Goal: Task Accomplishment & Management: Use online tool/utility

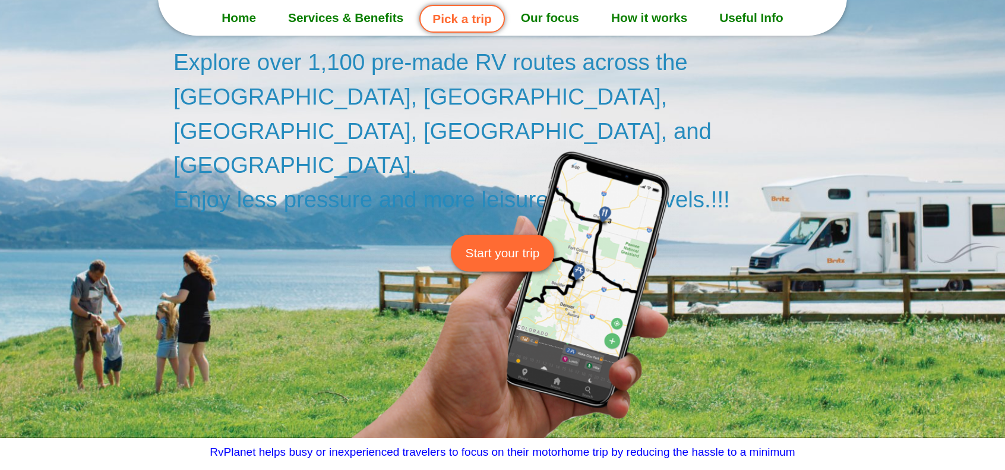
scroll to position [59, 0]
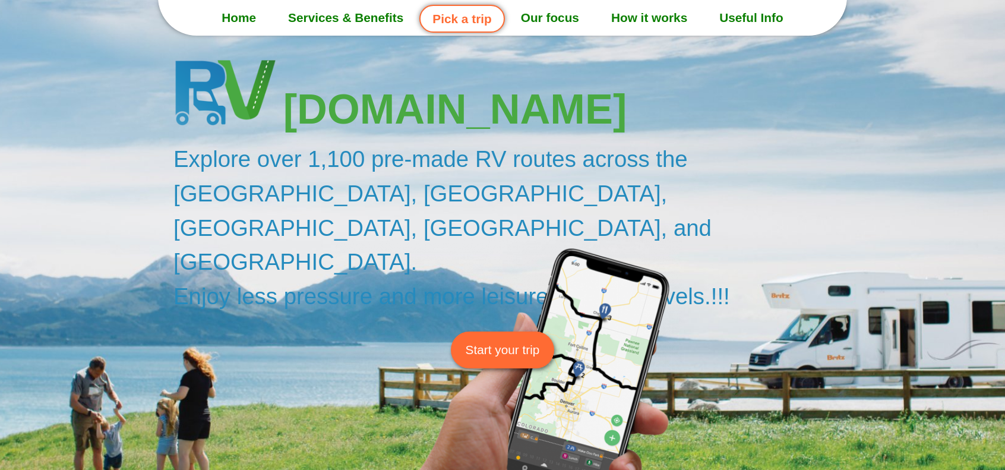
click at [503, 340] on span "Start your trip" at bounding box center [502, 349] width 74 height 18
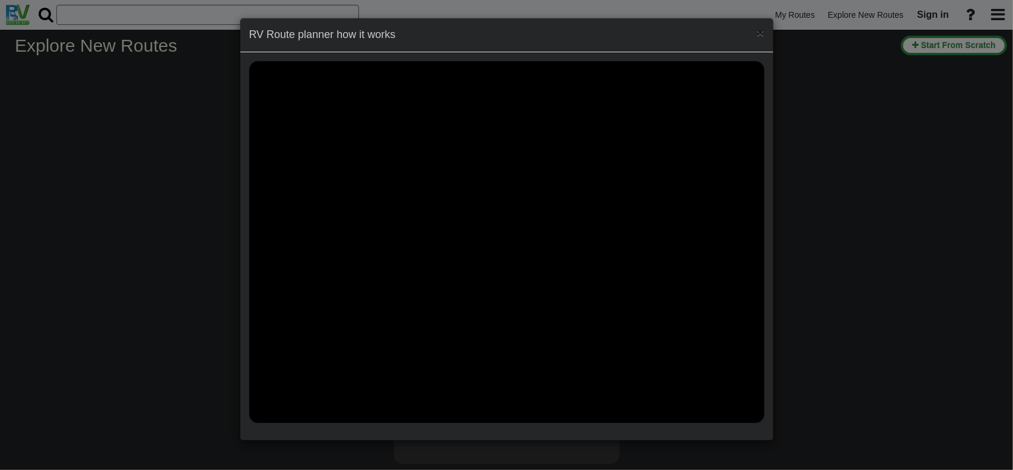
click at [760, 32] on span "×" at bounding box center [760, 33] width 7 height 14
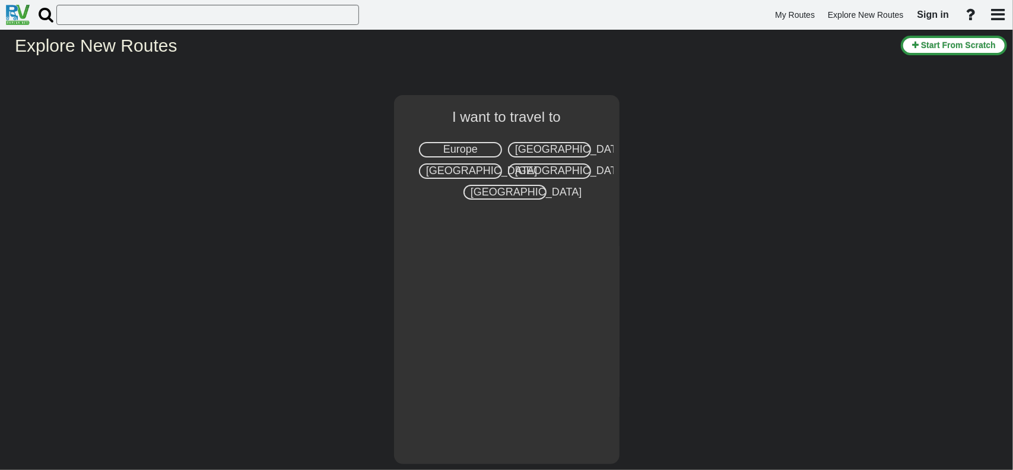
click at [556, 147] on span "[GEOGRAPHIC_DATA]" at bounding box center [570, 149] width 111 height 12
select select "number:2"
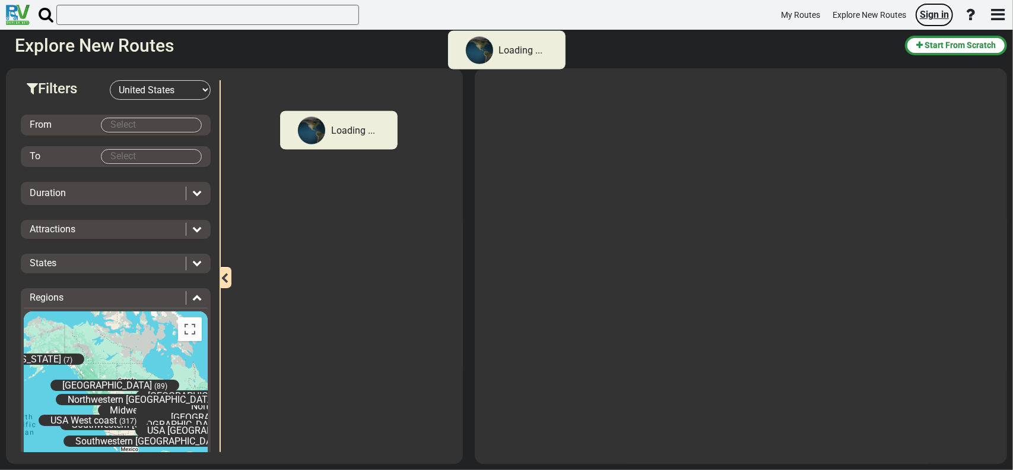
click at [936, 12] on span "Sign in" at bounding box center [934, 14] width 29 height 11
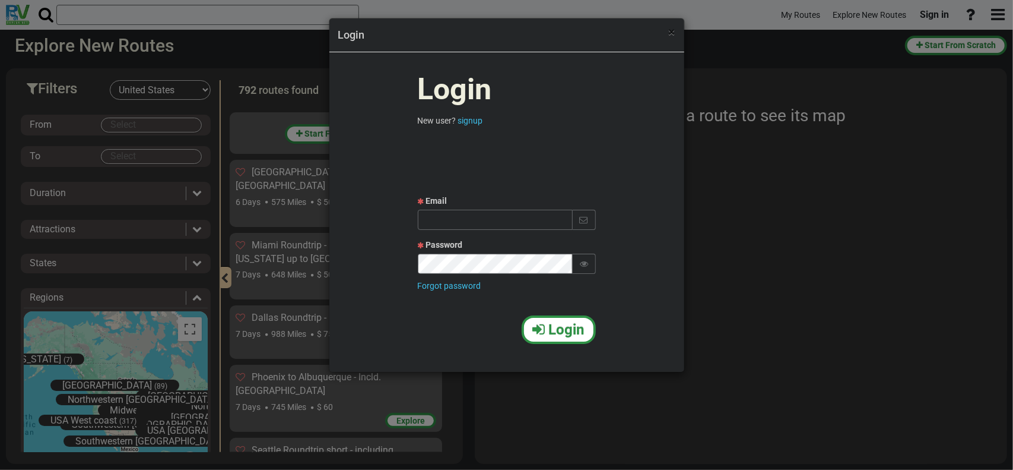
click at [674, 33] on span "×" at bounding box center [672, 32] width 7 height 14
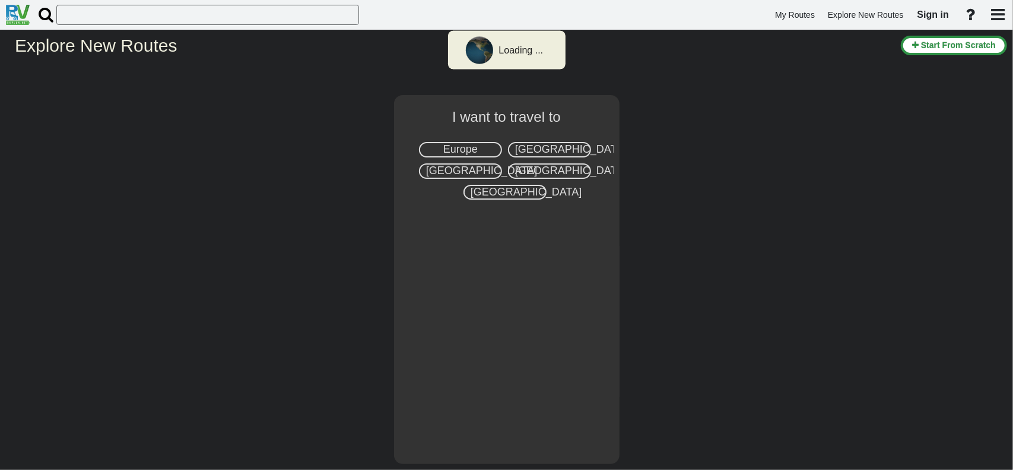
select select "number:2"
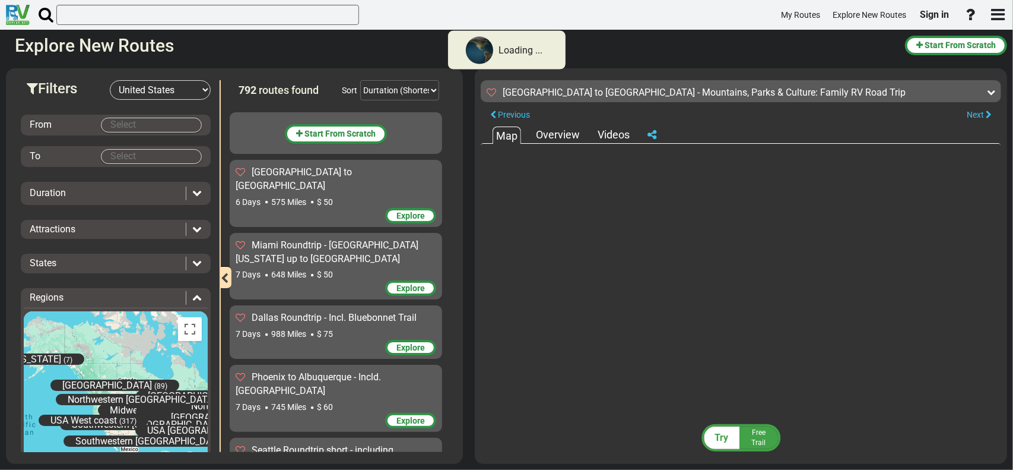
scroll to position [25663, 0]
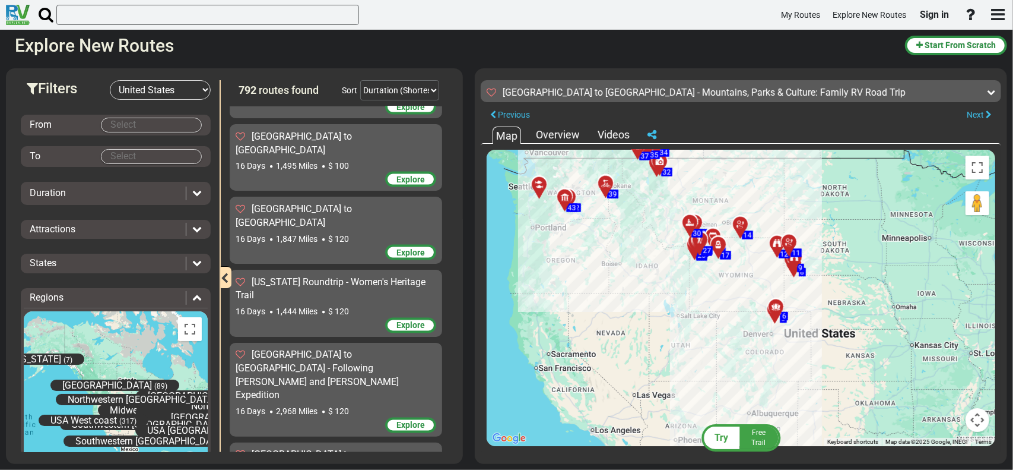
drag, startPoint x: 607, startPoint y: 289, endPoint x: 531, endPoint y: 219, distance: 102.9
click at [531, 219] on div "To activate drag with keyboard, press Alt + Enter. Once in keyboard drag state,…" at bounding box center [741, 298] width 509 height 296
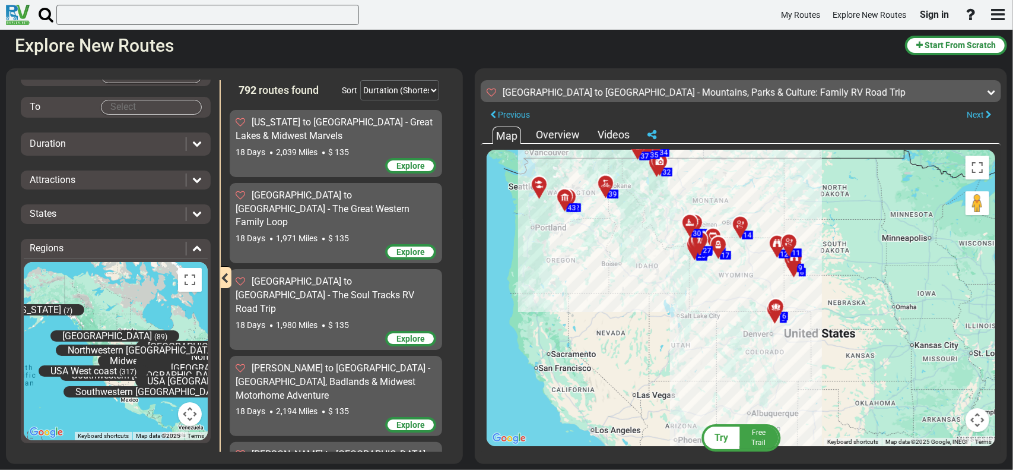
scroll to position [33262, 0]
drag, startPoint x: 227, startPoint y: 274, endPoint x: 259, endPoint y: 191, distance: 88.5
click at [231, 299] on div "792 routes found Sort Durtation (Shortest) Durtation (Longest) Distance (Shorte…" at bounding box center [338, 266] width 237 height 372
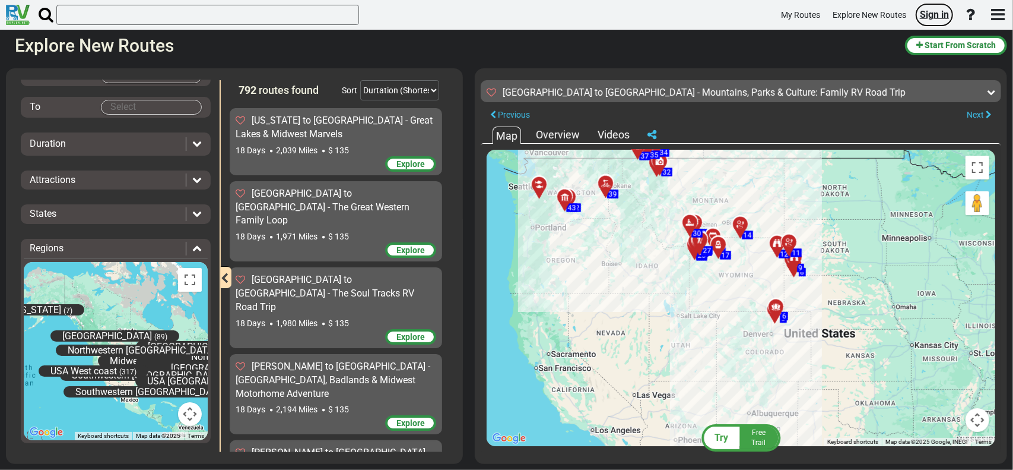
click at [929, 12] on span "Sign in" at bounding box center [934, 14] width 29 height 11
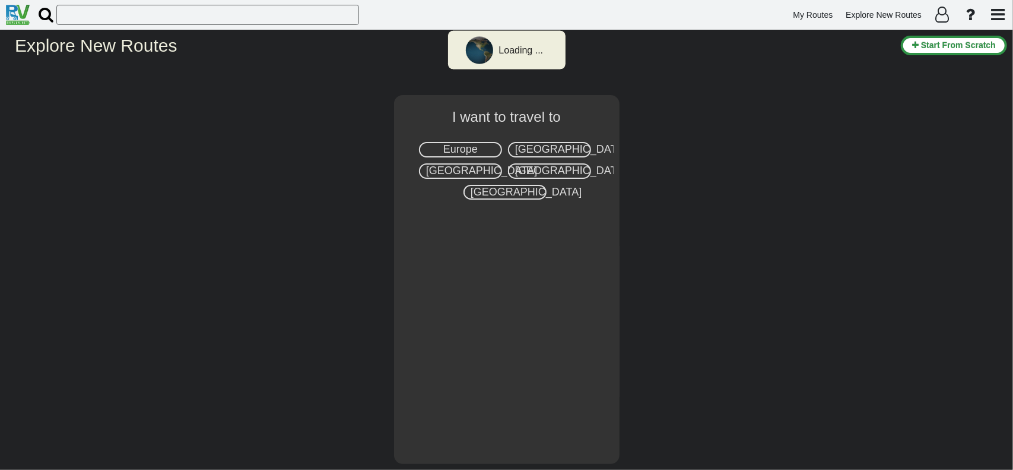
select select "number:2"
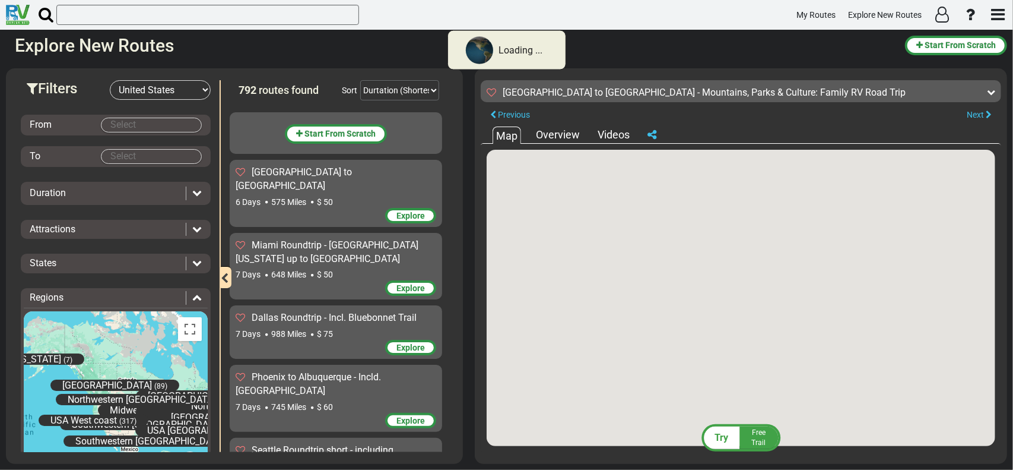
scroll to position [25663, 0]
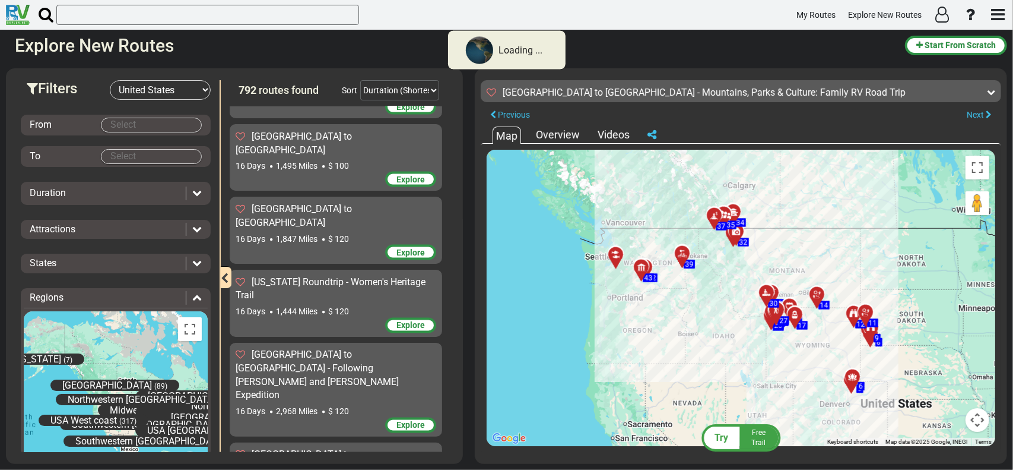
drag, startPoint x: 223, startPoint y: 231, endPoint x: 221, endPoint y: 201, distance: 29.7
click at [221, 201] on div "792 routes found Sort Durtation (Shortest) Durtation (Longest) Distance (Shorte…" at bounding box center [338, 266] width 237 height 372
click at [723, 436] on span "Try" at bounding box center [722, 437] width 14 height 11
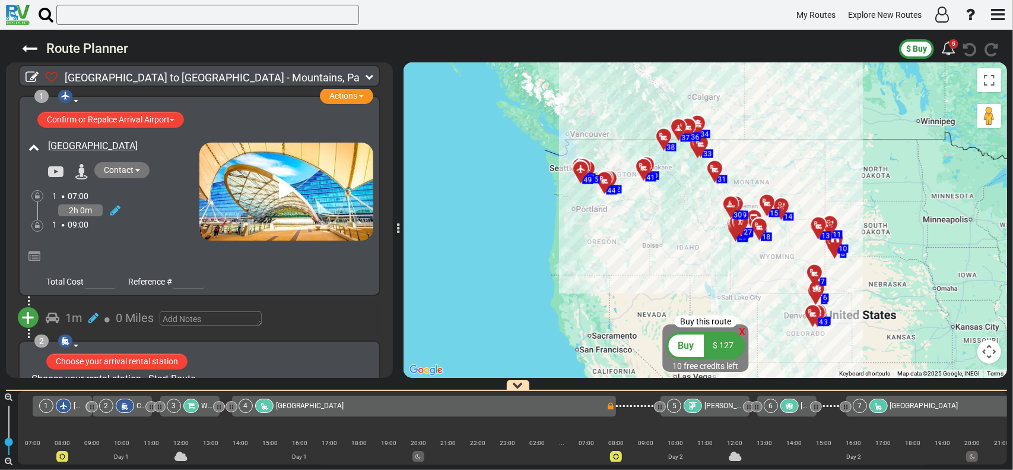
click at [691, 344] on span "Buy" at bounding box center [687, 345] width 16 height 11
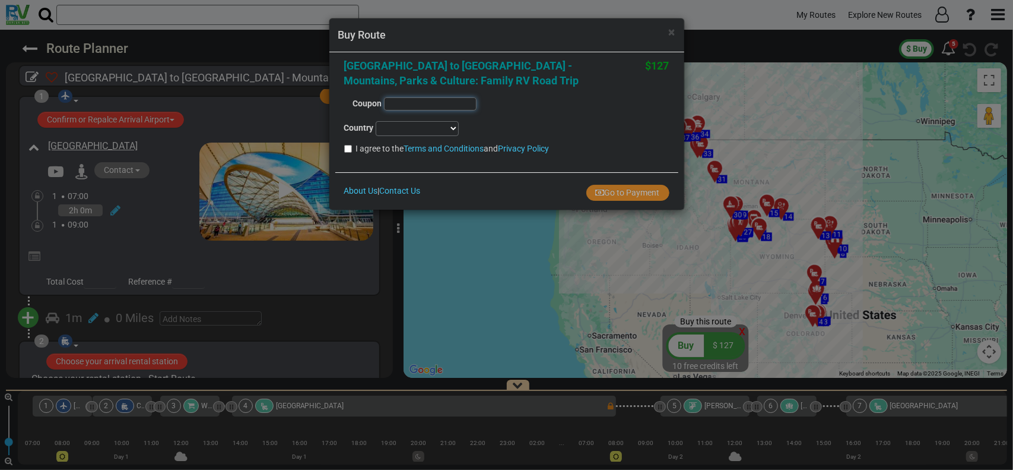
click at [408, 103] on input "text" at bounding box center [430, 103] width 93 height 13
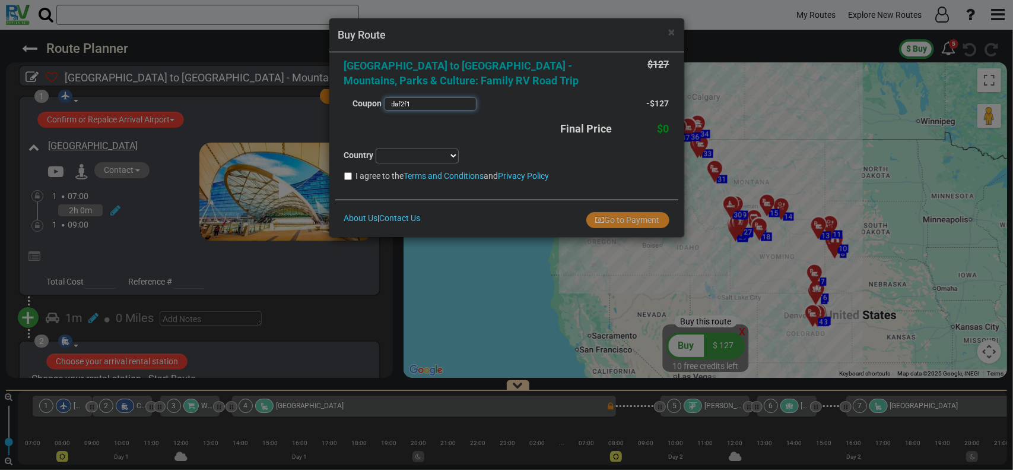
type input "daf2f1"
click at [455, 153] on select "Afghanistan Albania Algeria American Samoa Andorra Angola Anguilla Antigua & Ba…" at bounding box center [417, 155] width 83 height 15
select select "string:IL"
click at [376, 148] on select "Afghanistan Albania Algeria American Samoa Andorra Angola Anguilla Antigua & Ba…" at bounding box center [417, 155] width 83 height 15
click at [348, 173] on input "I agree to the Terms and Conditions and Privacy Policy" at bounding box center [348, 176] width 8 height 8
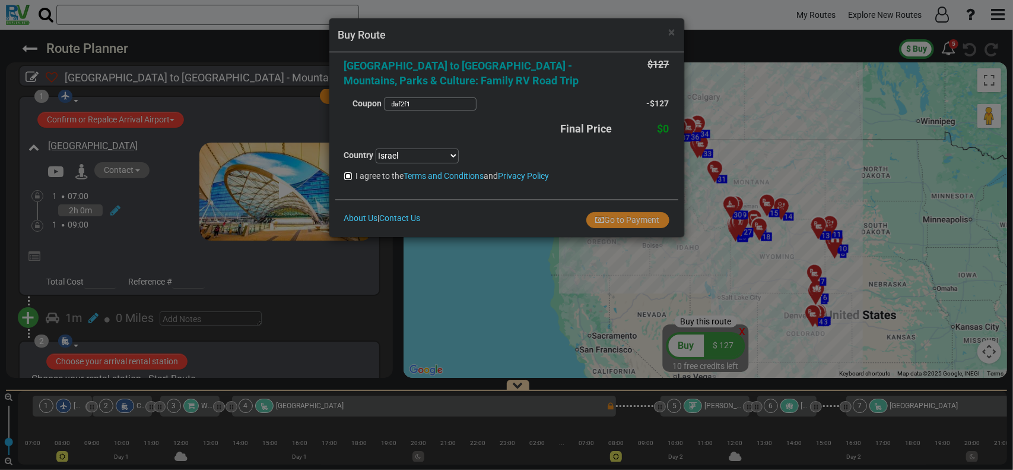
checkbox input "true"
click at [636, 214] on button "Go to Payment" at bounding box center [628, 220] width 83 height 16
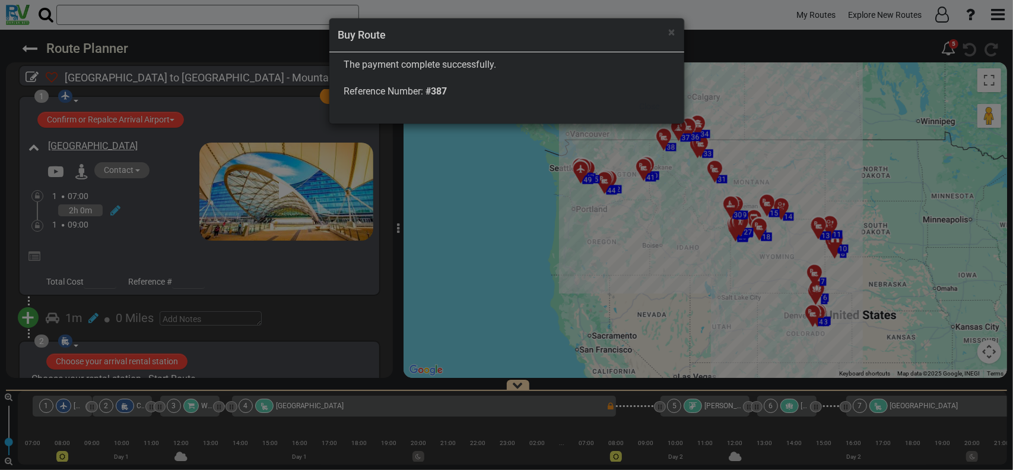
click at [473, 207] on div "× Buy Route The payment complete successfully. Reference Number: #387 Close" at bounding box center [506, 235] width 1013 height 470
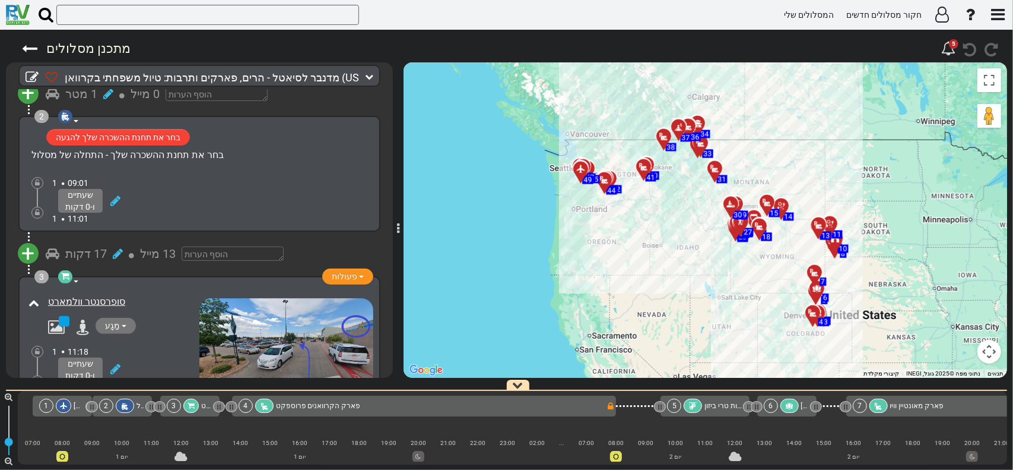
scroll to position [237, 0]
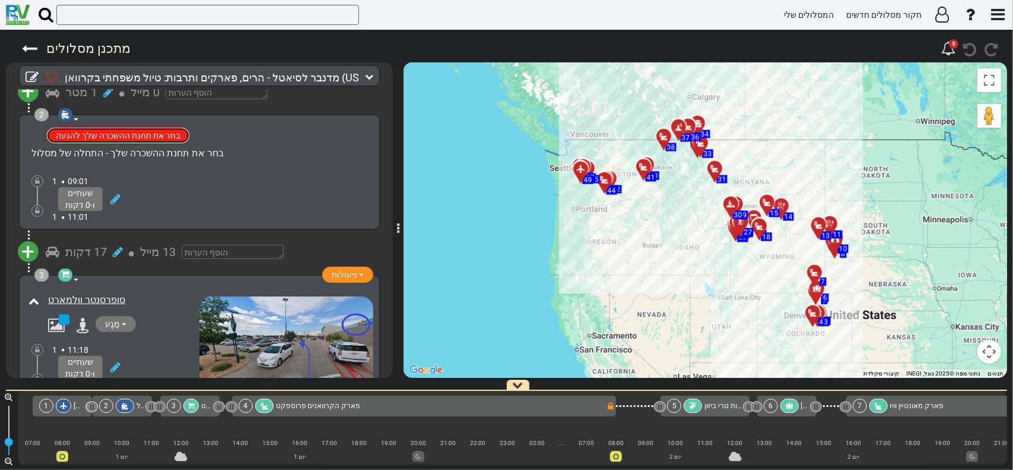
click at [164, 131] on font "בחר את תחנת ההשכרה שלך להגעה" at bounding box center [118, 135] width 125 height 9
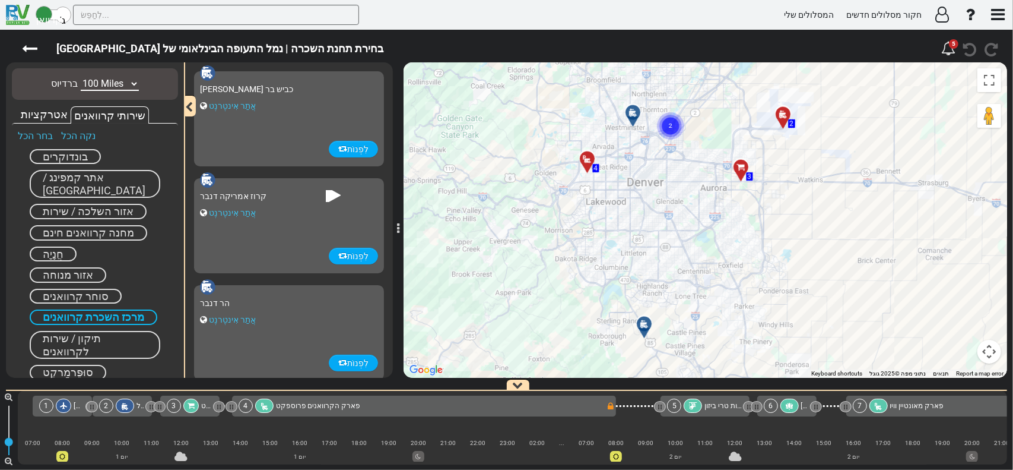
scroll to position [133, 0]
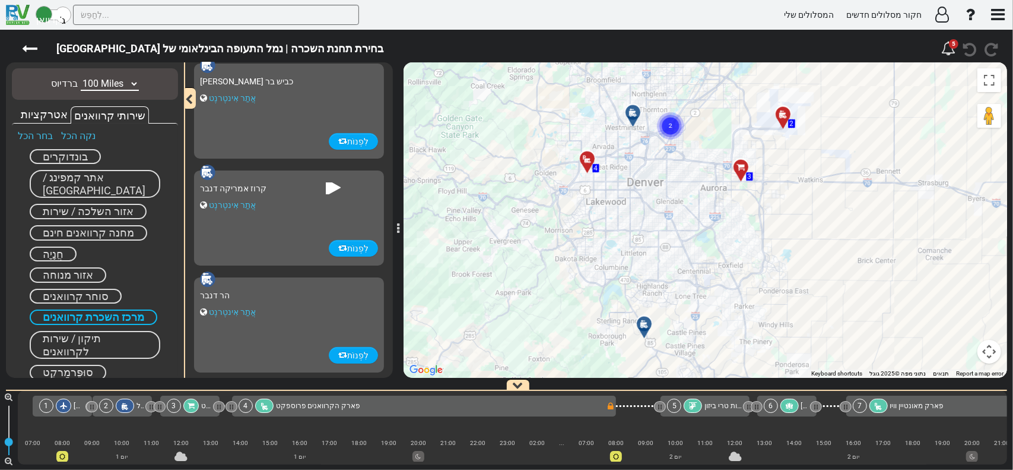
drag, startPoint x: 27, startPoint y: 50, endPoint x: 205, endPoint y: 201, distance: 233.8
click at [27, 50] on icon at bounding box center [29, 48] width 15 height 15
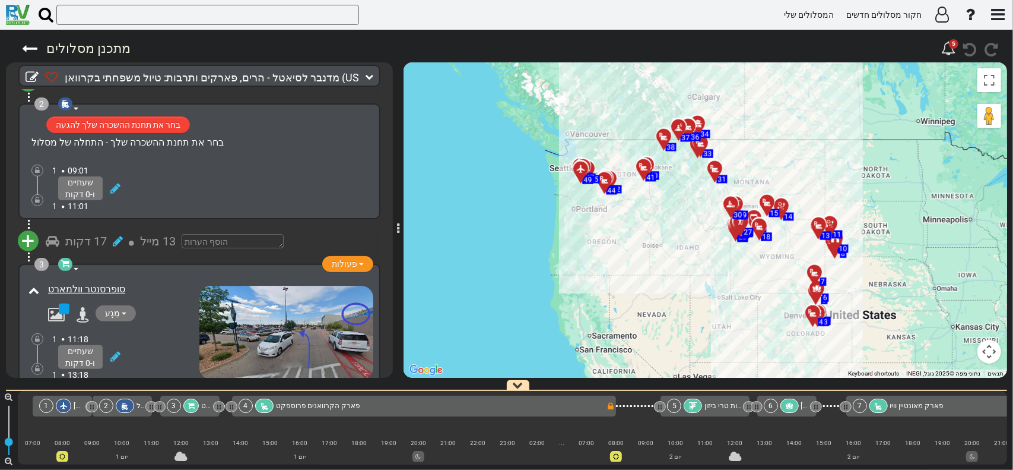
scroll to position [237, 0]
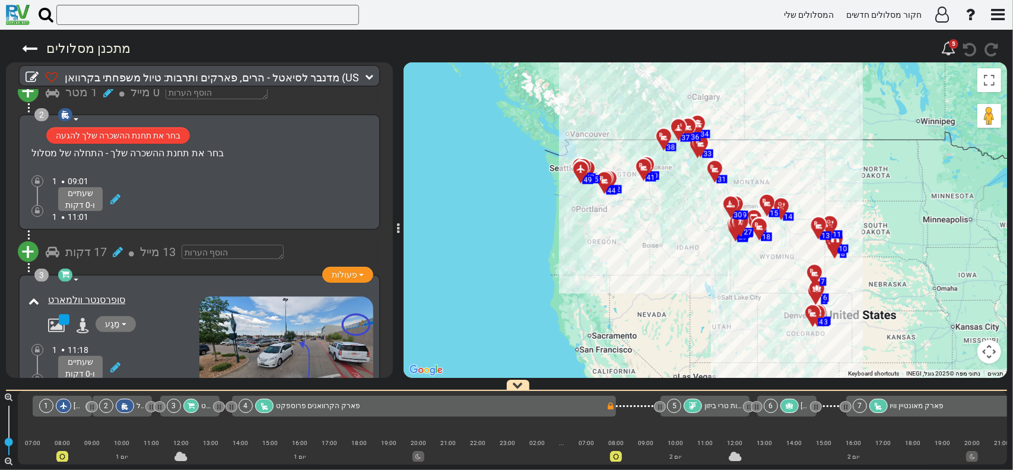
click at [369, 74] on icon at bounding box center [369, 76] width 8 height 8
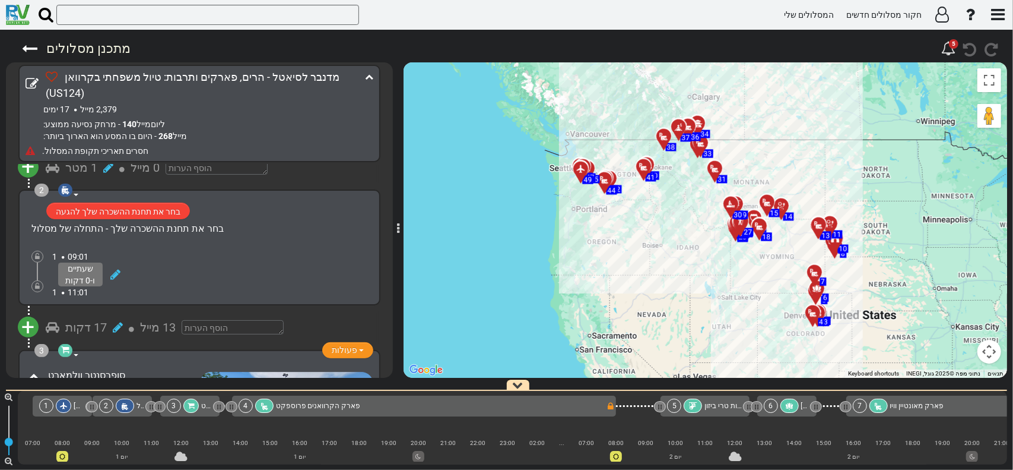
click at [369, 75] on icon at bounding box center [369, 76] width 8 height 8
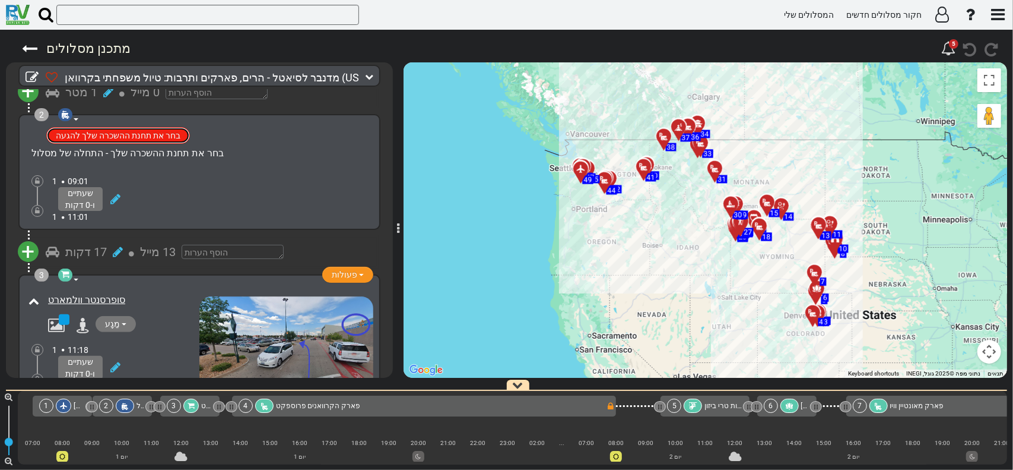
click at [133, 131] on font "בחר את תחנת ההשכרה שלך להגעה" at bounding box center [118, 135] width 125 height 9
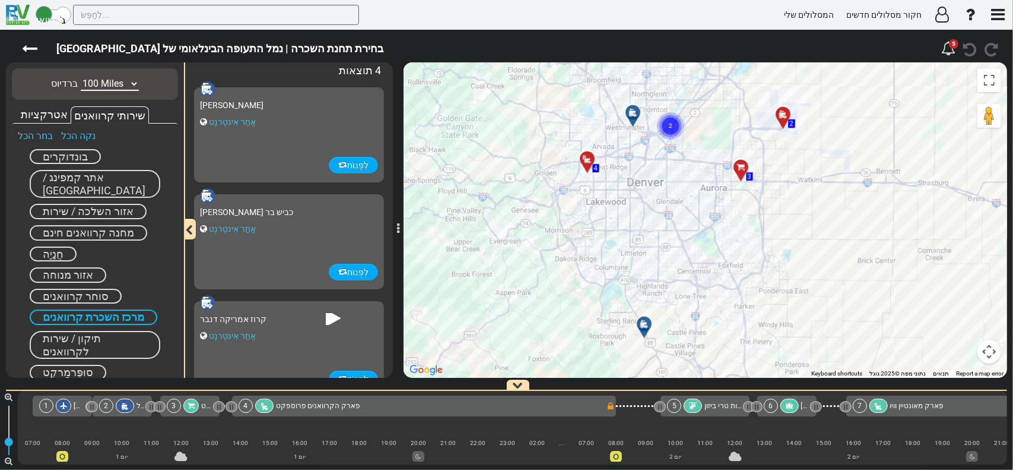
scroll to position [0, 0]
click at [76, 317] on font "מרכז השכרת קרוואנים" at bounding box center [94, 316] width 102 height 12
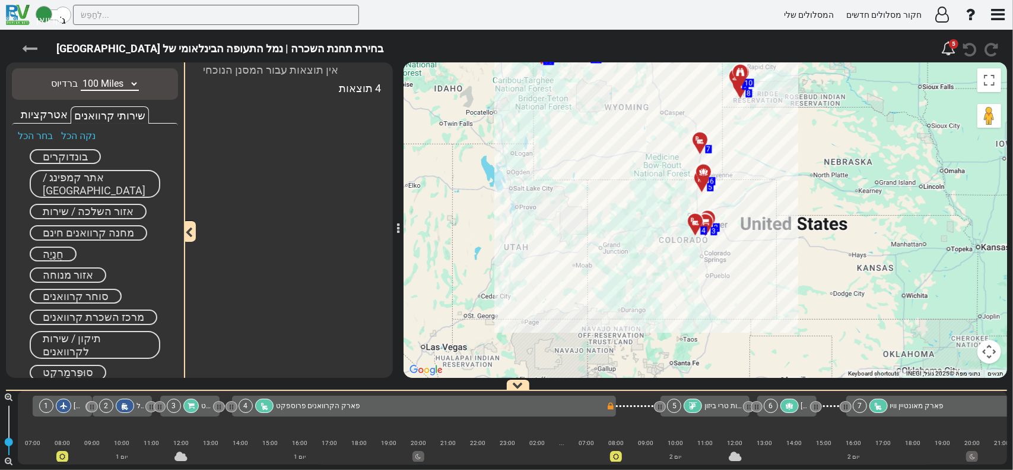
click at [30, 48] on icon at bounding box center [29, 48] width 15 height 15
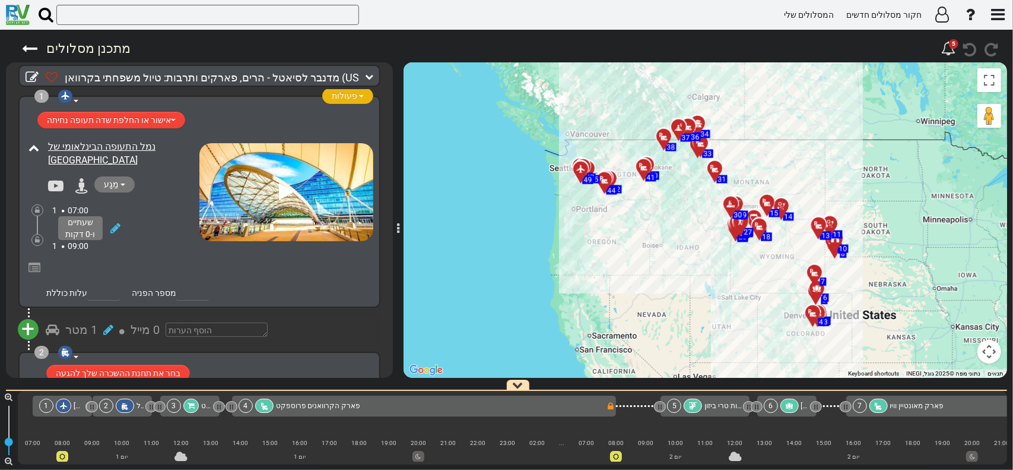
click at [359, 95] on span "button" at bounding box center [361, 96] width 5 height 2
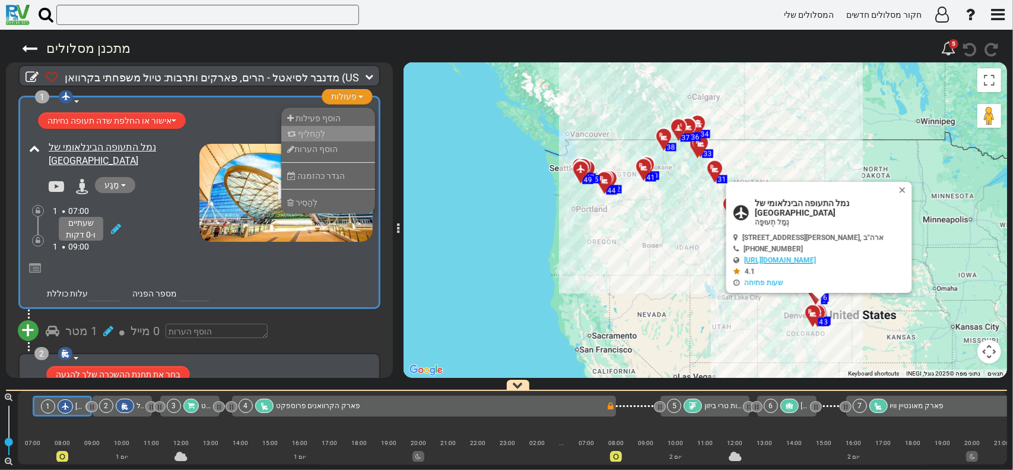
click at [305, 130] on font "לְהַחלִיף" at bounding box center [311, 133] width 27 height 9
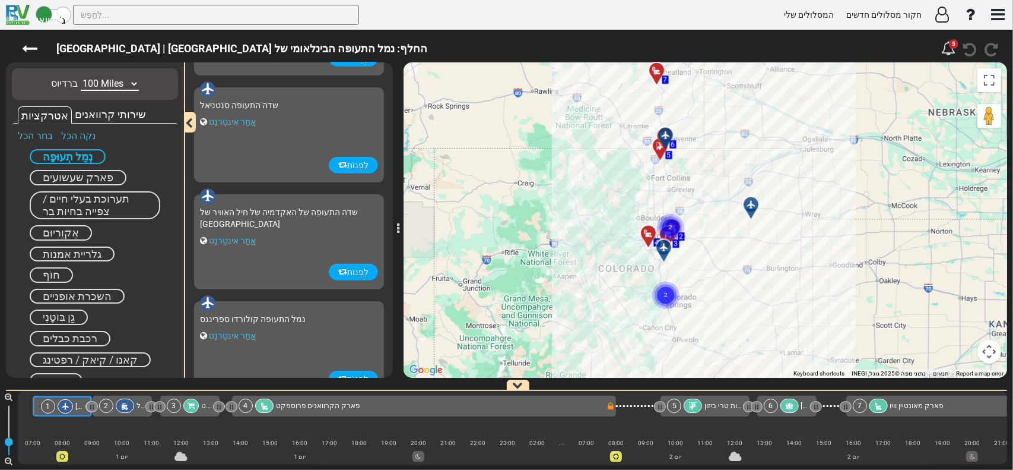
click at [111, 112] on font "שירותי קרוואנים" at bounding box center [110, 114] width 71 height 12
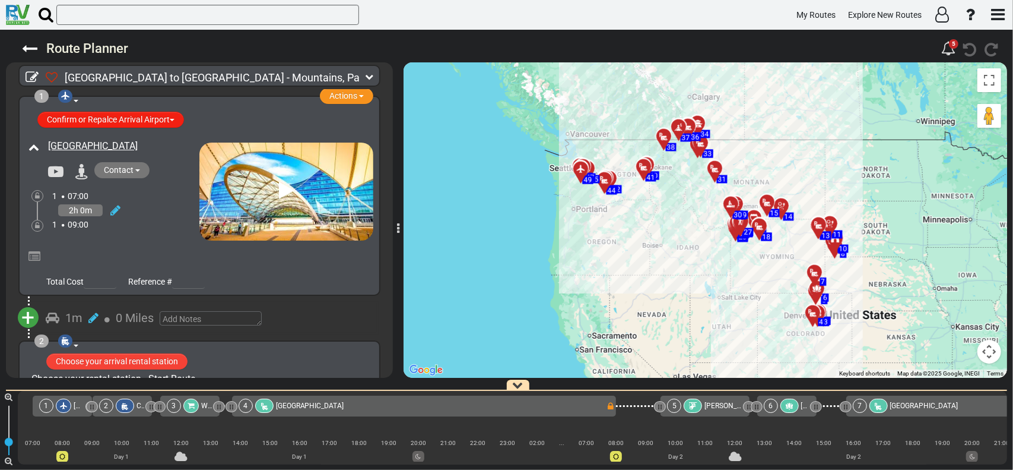
click at [131, 118] on button "Confirm or Repalce Arrival Airport" at bounding box center [110, 120] width 147 height 16
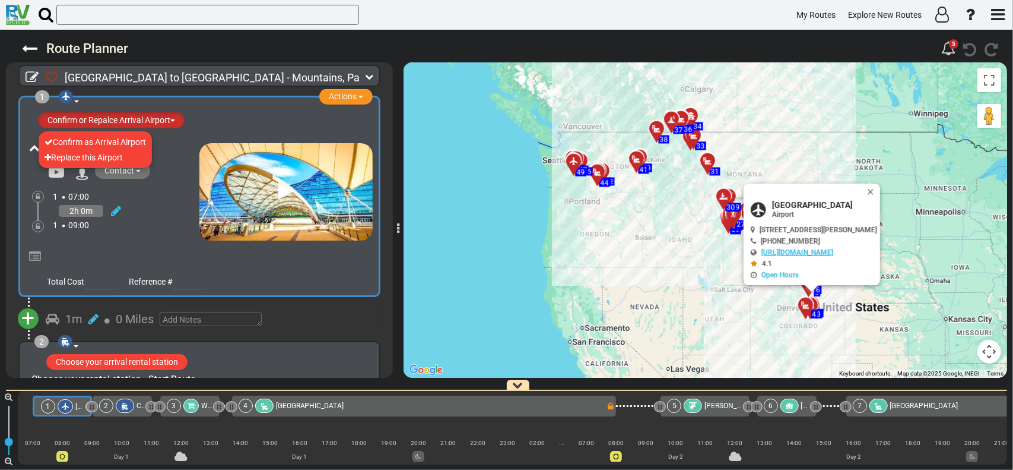
click at [370, 77] on icon at bounding box center [369, 76] width 8 height 8
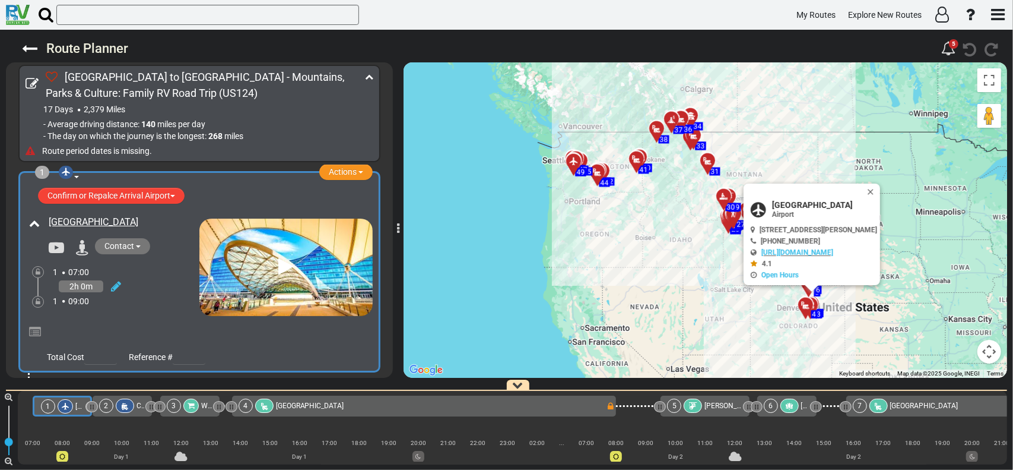
click at [269, 166] on div "1 Airport Actions Add Activity Replace Add Notes Remove" at bounding box center [199, 270] width 387 height 213
click at [368, 75] on icon at bounding box center [369, 76] width 8 height 8
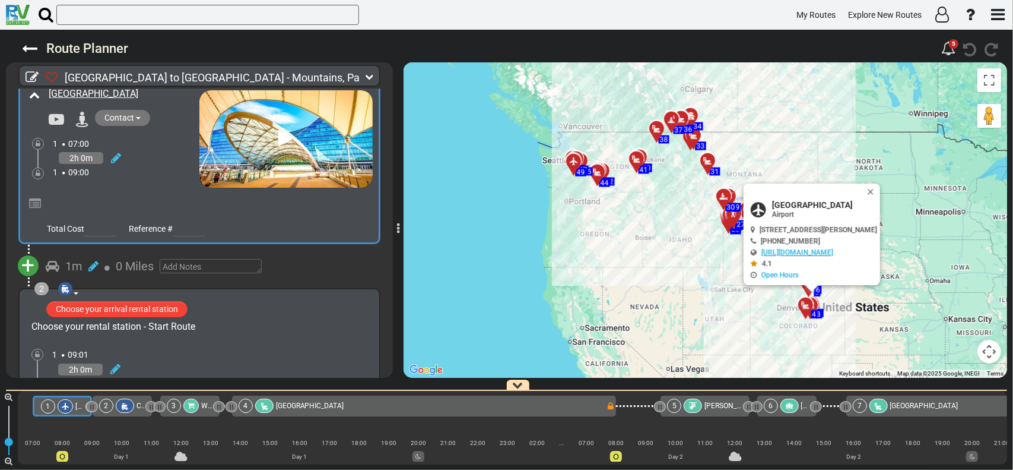
scroll to position [119, 0]
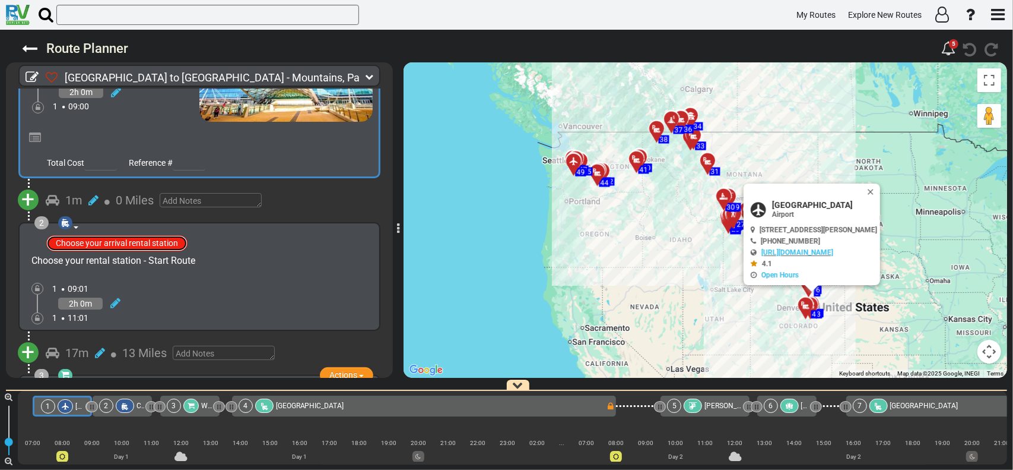
click at [125, 238] on button "Choose your arrival rental station" at bounding box center [116, 243] width 141 height 16
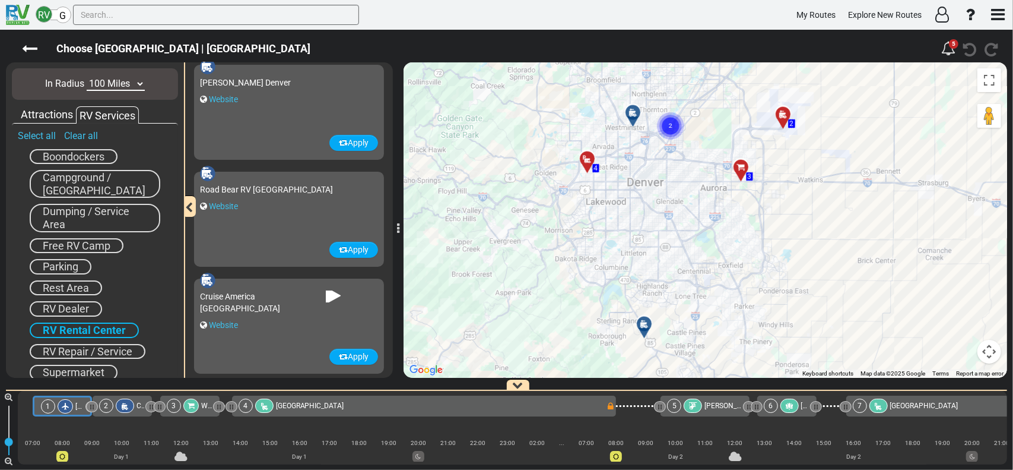
scroll to position [0, 0]
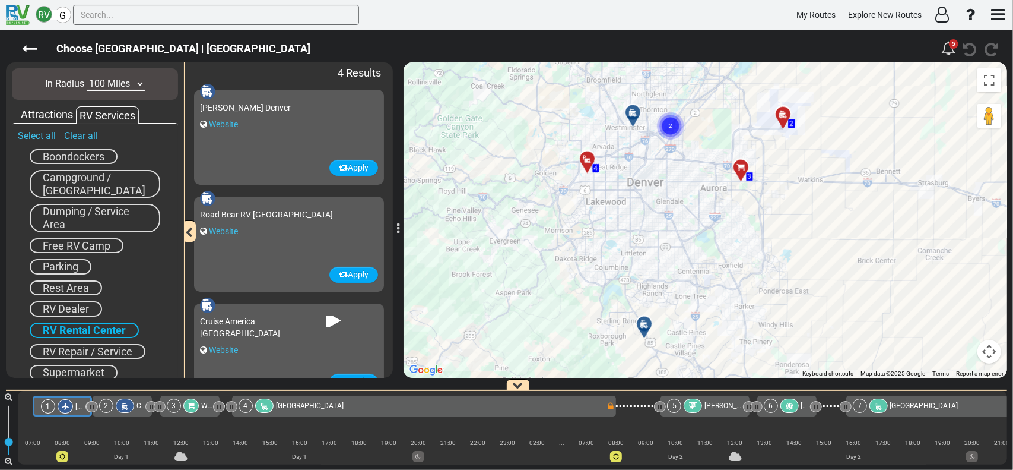
click at [270, 113] on div "Britz Denver Website" at bounding box center [289, 113] width 178 height 34
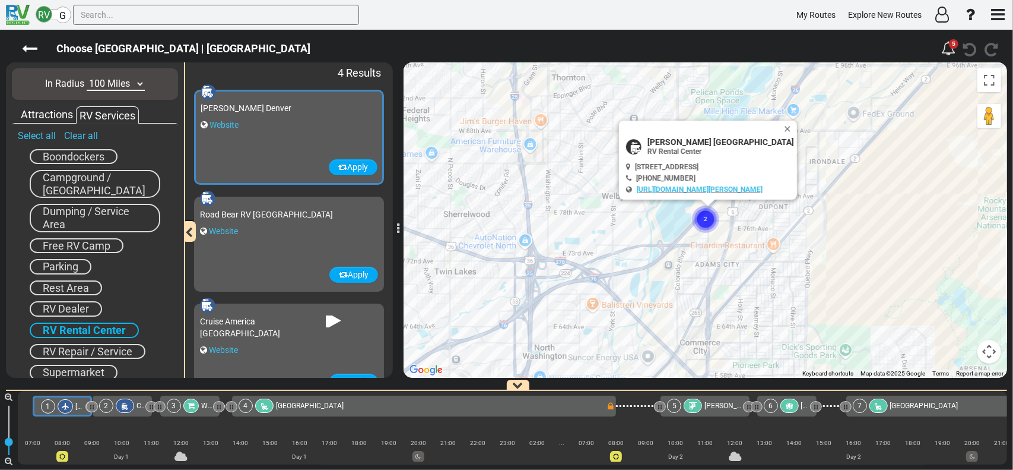
click at [289, 234] on div "Website" at bounding box center [289, 231] width 178 height 12
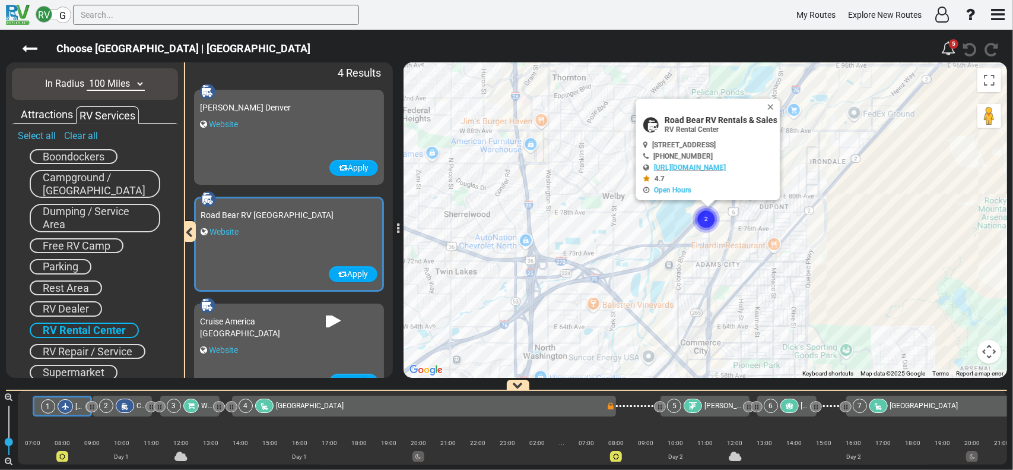
click at [270, 327] on div "Cruise America Denver Website" at bounding box center [244, 332] width 89 height 46
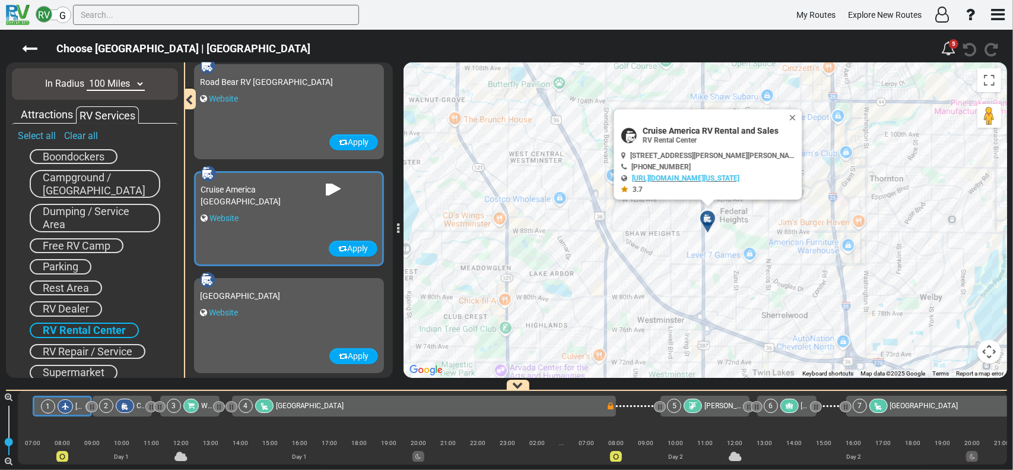
scroll to position [133, 0]
click at [289, 307] on div "Website" at bounding box center [289, 312] width 178 height 12
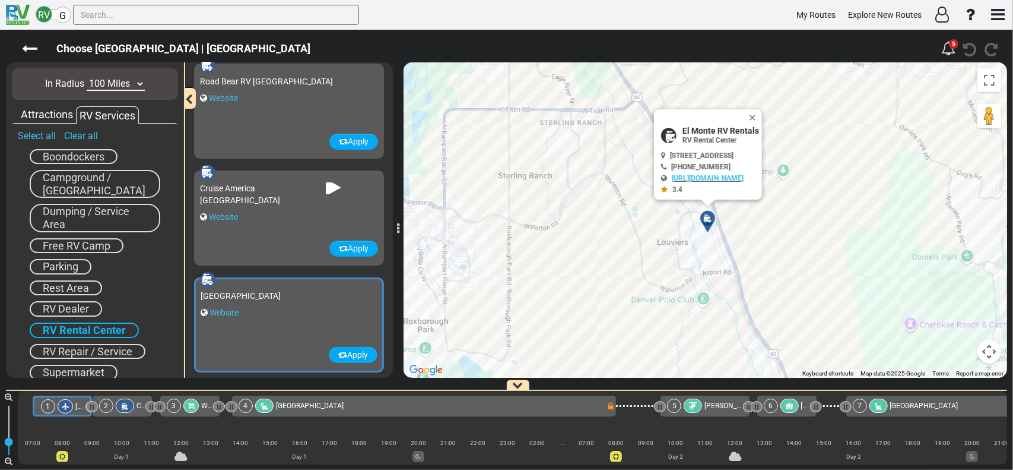
click at [262, 132] on div "Road Bear RV Denver Website" at bounding box center [289, 101] width 178 height 64
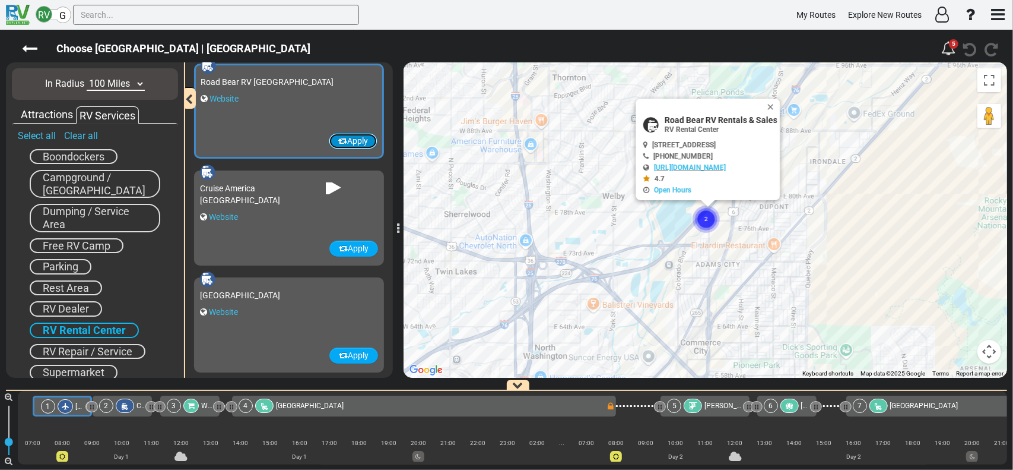
click at [344, 141] on button "Apply" at bounding box center [353, 141] width 49 height 16
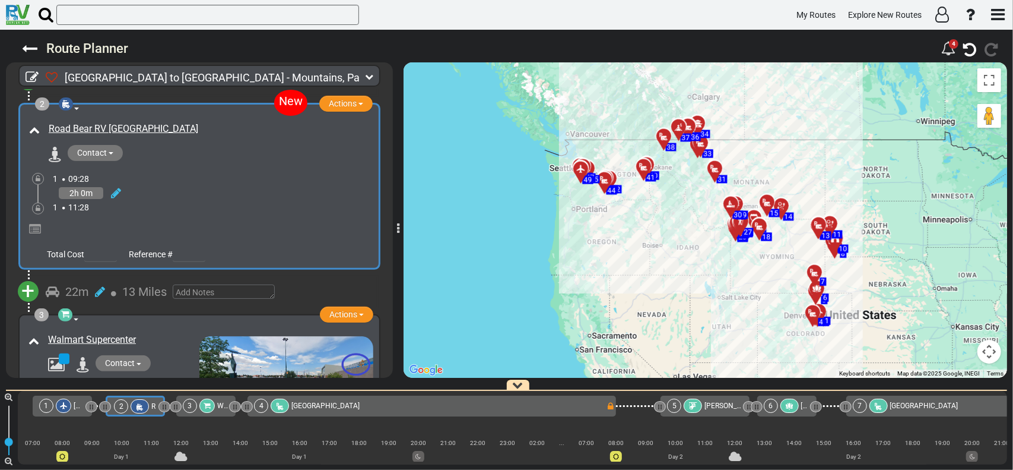
scroll to position [202, 0]
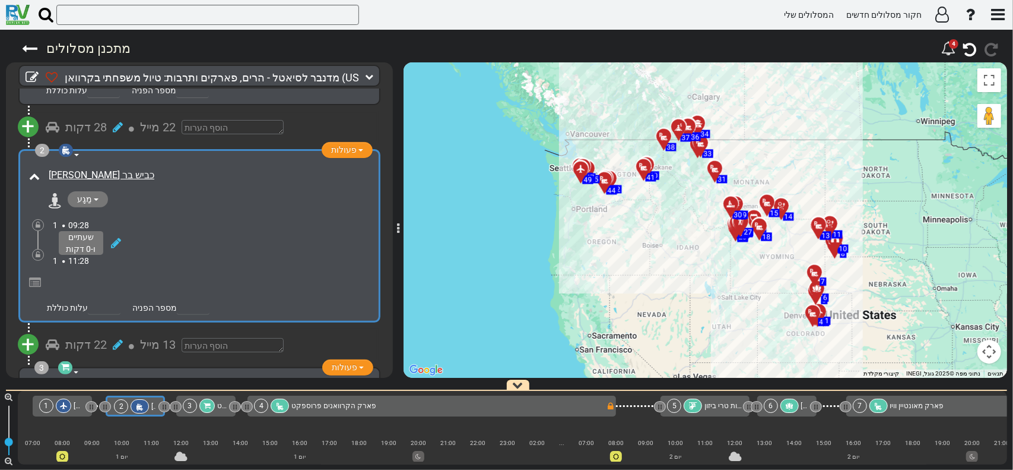
click at [98, 191] on button "מַגָע" at bounding box center [88, 199] width 40 height 16
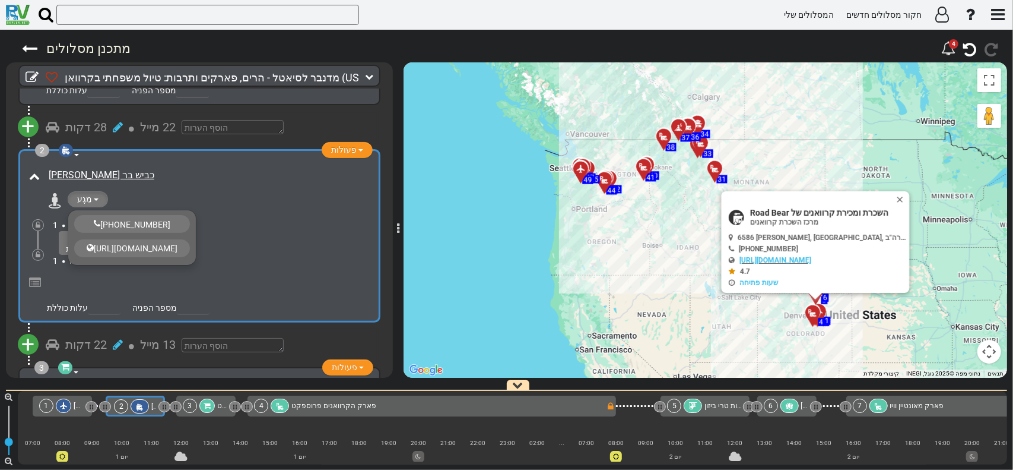
click at [98, 191] on button "מַגָע" at bounding box center [88, 199] width 40 height 16
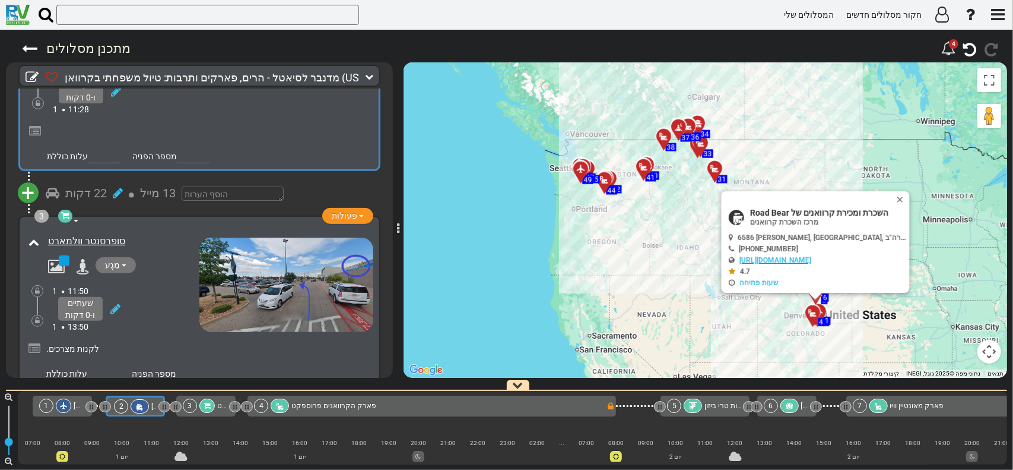
scroll to position [381, 0]
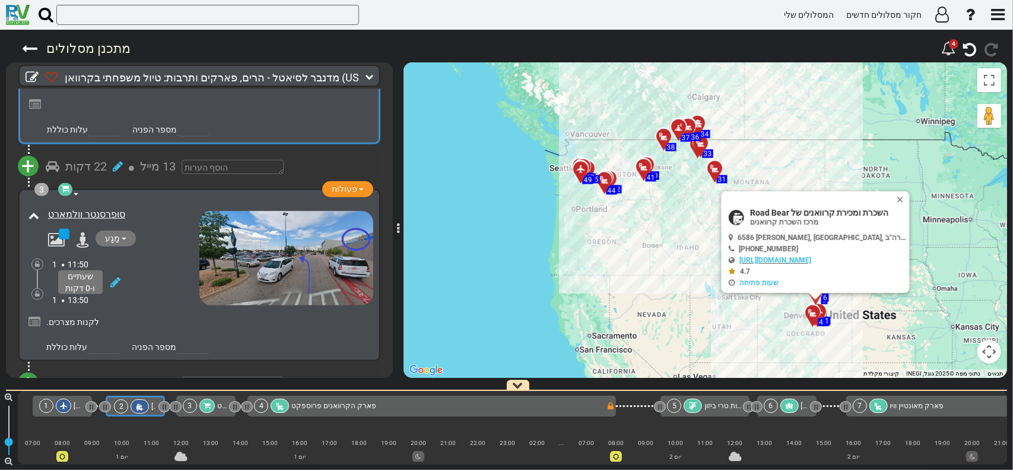
click at [157, 237] on div "סופרסנטר וולמארט" at bounding box center [113, 255] width 174 height 101
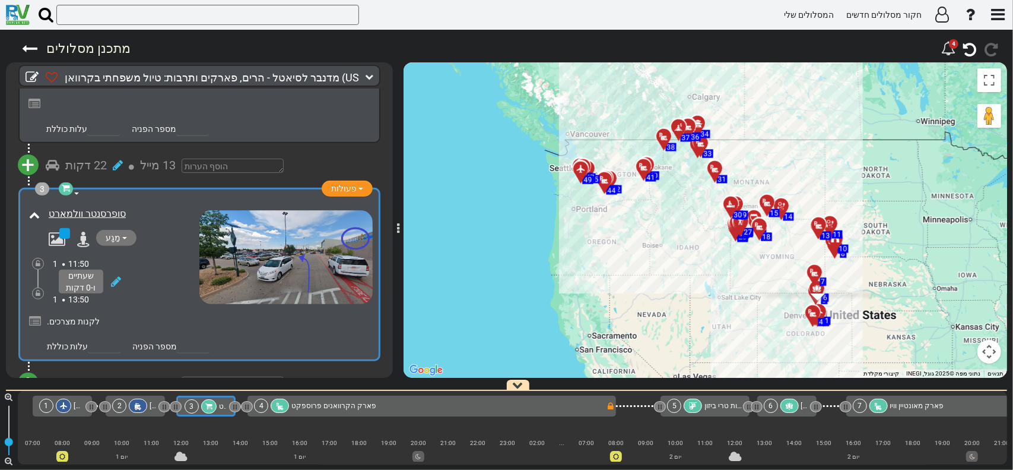
scroll to position [380, 0]
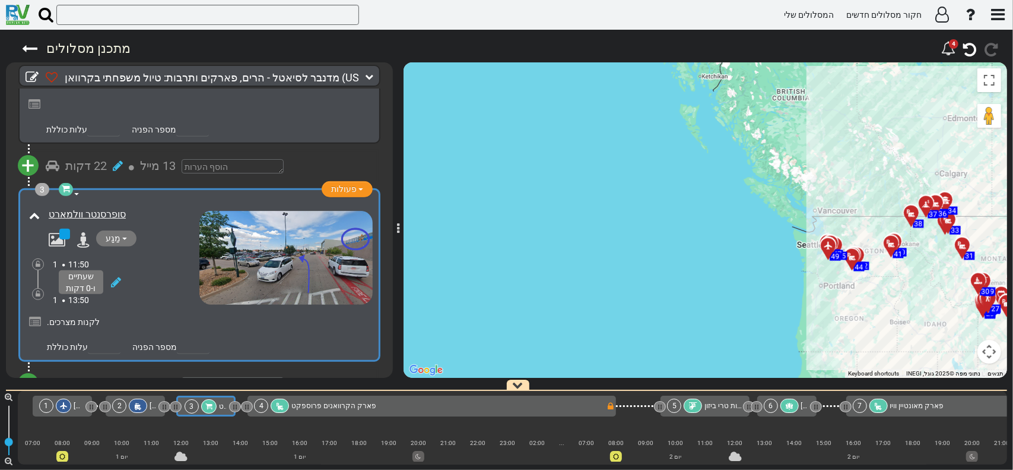
click at [161, 239] on div "סופרסנטר וולמארט" at bounding box center [112, 255] width 173 height 101
click at [278, 252] on img at bounding box center [285, 258] width 173 height 94
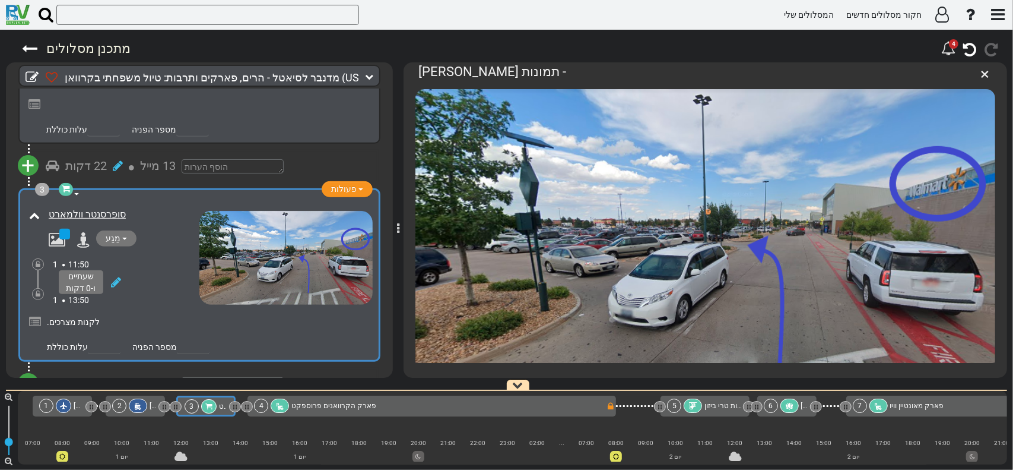
click at [278, 252] on img at bounding box center [285, 258] width 173 height 94
click at [174, 258] on div "1 11:50" at bounding box center [126, 264] width 147 height 12
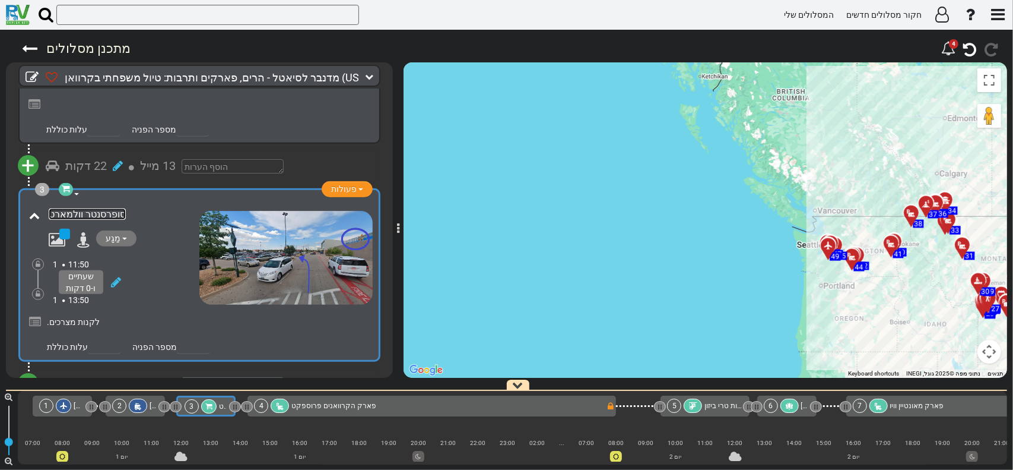
click at [85, 208] on font "סופרסנטר וולמארט" at bounding box center [87, 213] width 77 height 11
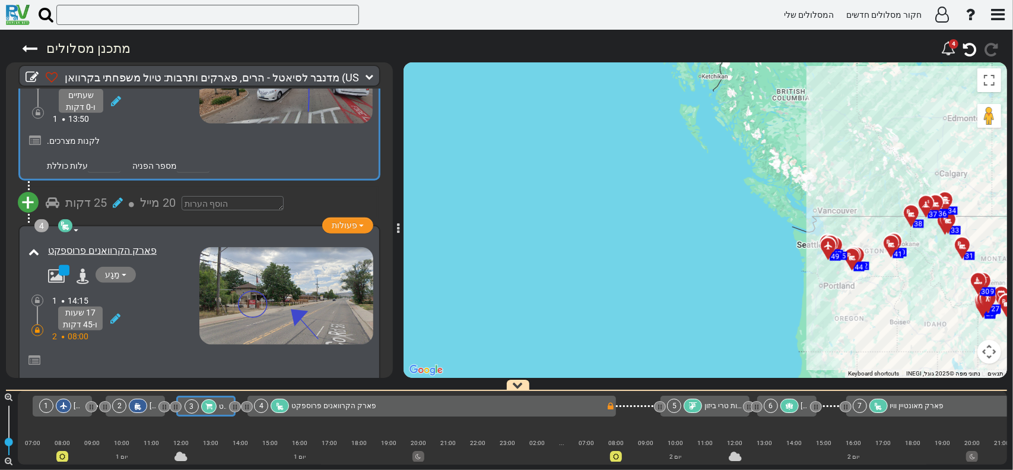
scroll to position [558, 0]
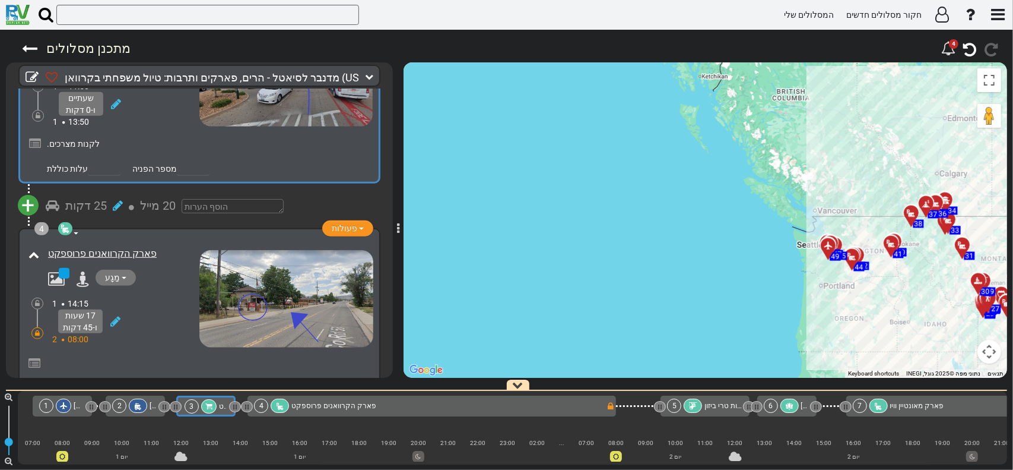
click at [31, 192] on font "+" at bounding box center [28, 205] width 13 height 27
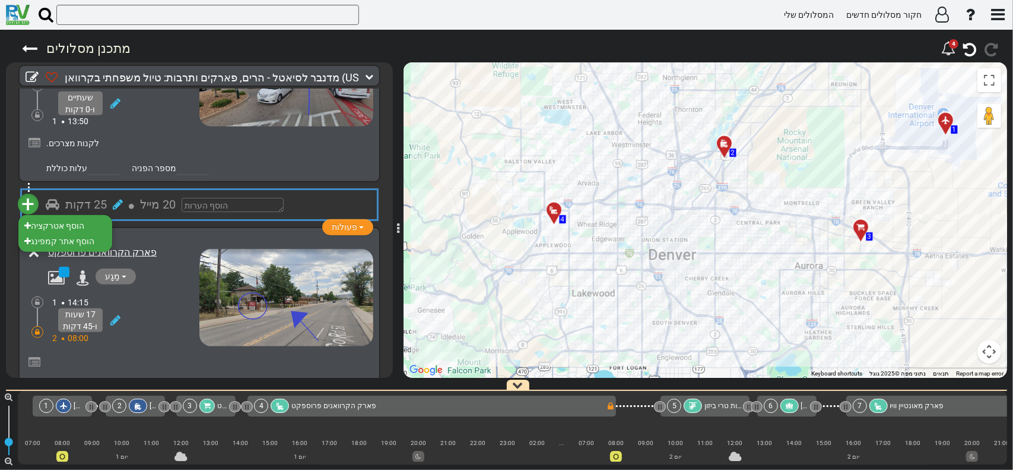
click at [31, 191] on font "+" at bounding box center [28, 204] width 13 height 27
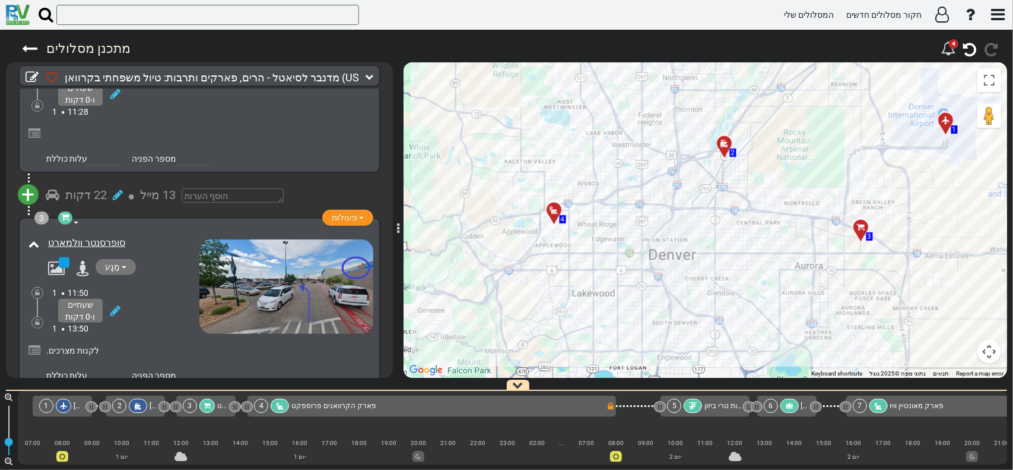
scroll to position [356, 0]
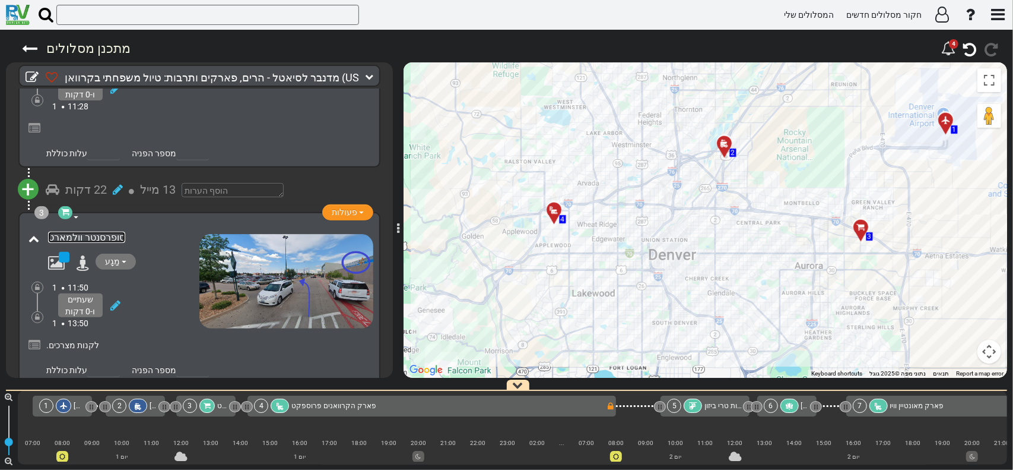
click at [70, 232] on font "סופרסנטר וולמארט" at bounding box center [86, 237] width 77 height 11
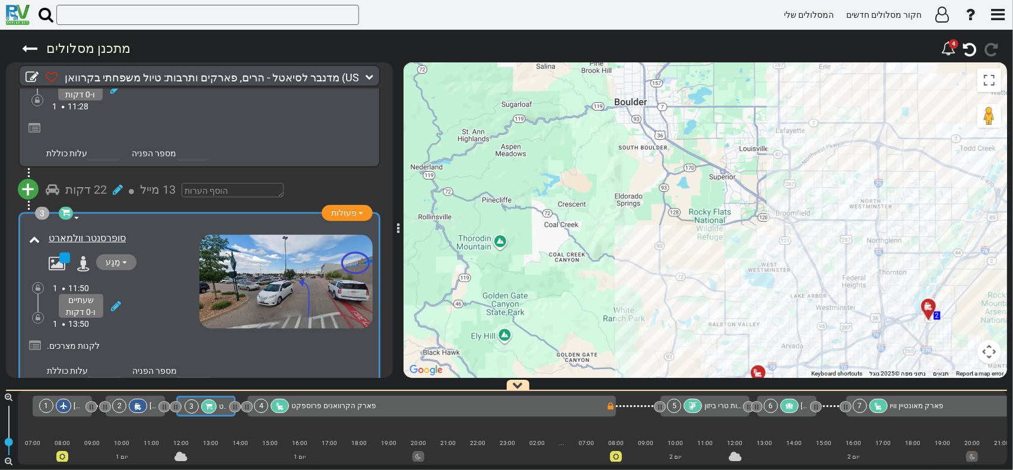
click at [75, 294] on div "שעתיים ו-0 דקות" at bounding box center [81, 306] width 45 height 24
click at [76, 295] on font "שעתיים ו-0 דקות" at bounding box center [81, 305] width 30 height 21
click at [62, 252] on div at bounding box center [64, 257] width 11 height 11
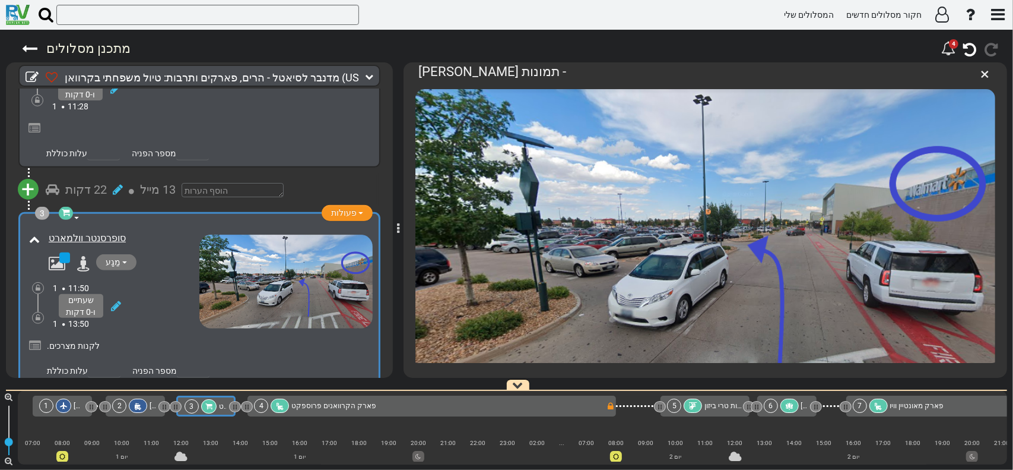
click at [62, 252] on div at bounding box center [64, 257] width 11 height 11
click at [40, 208] on font "3" at bounding box center [42, 212] width 5 height 9
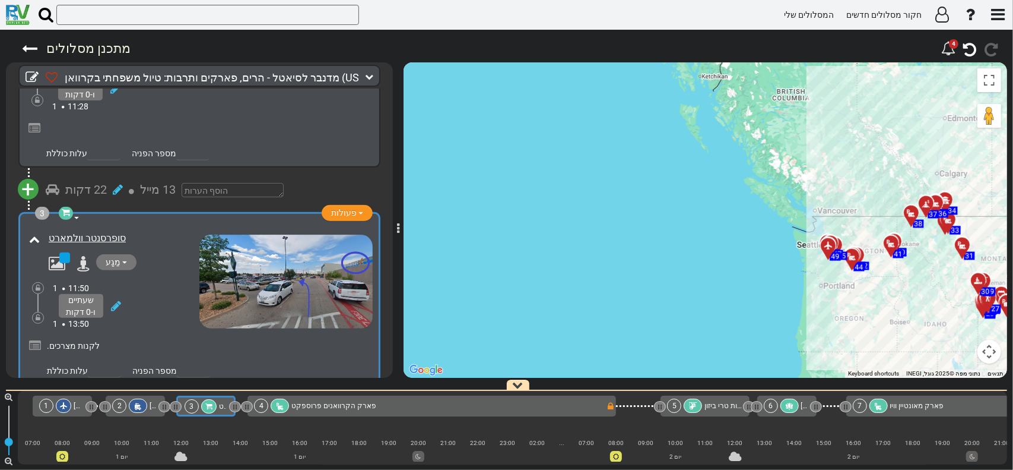
click at [40, 208] on font "3" at bounding box center [42, 212] width 5 height 9
click at [82, 256] on icon at bounding box center [83, 263] width 13 height 15
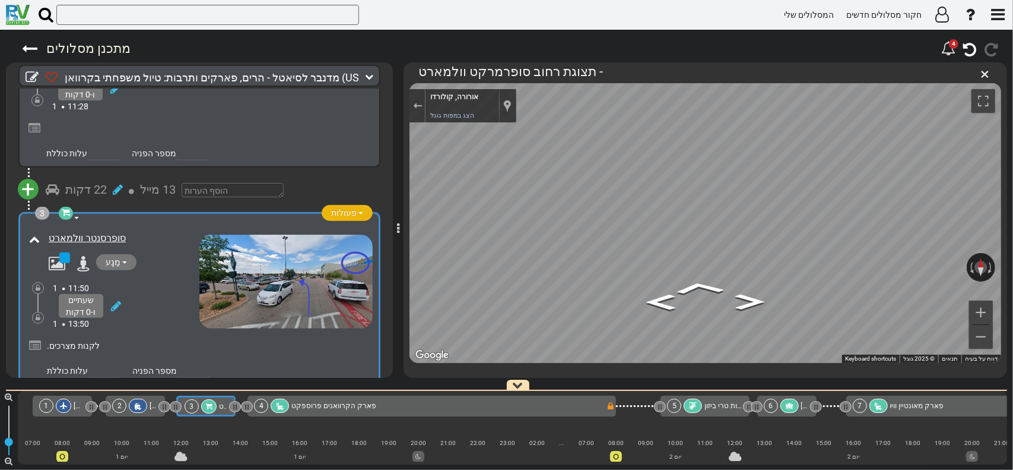
click at [359, 205] on button "פעולות" at bounding box center [347, 213] width 51 height 16
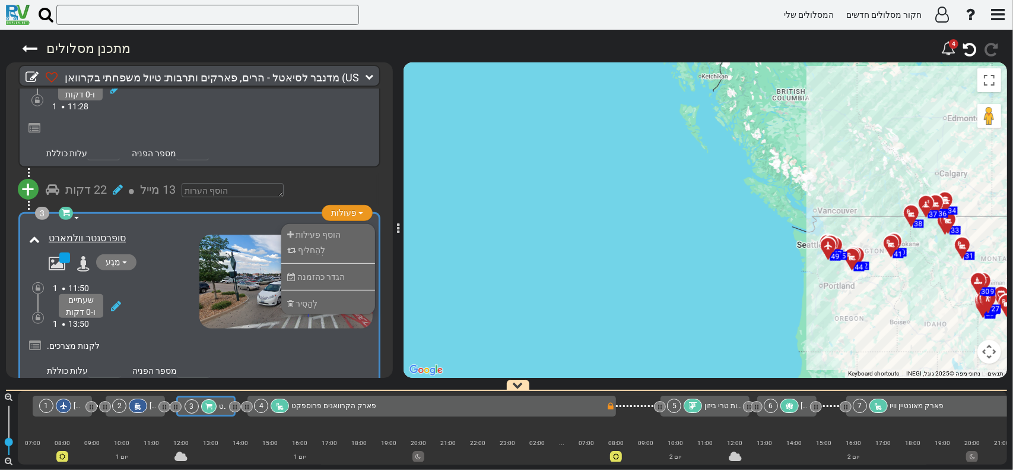
click at [150, 282] on div "1 11:50" at bounding box center [126, 288] width 147 height 12
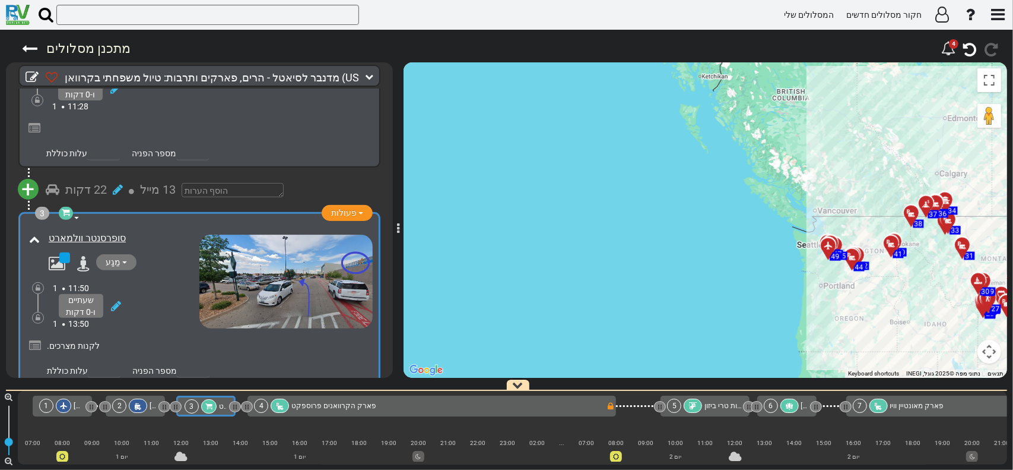
click at [217, 340] on div "לקנות מצרכים." at bounding box center [208, 346] width 323 height 12
click at [52, 183] on icon at bounding box center [53, 189] width 14 height 12
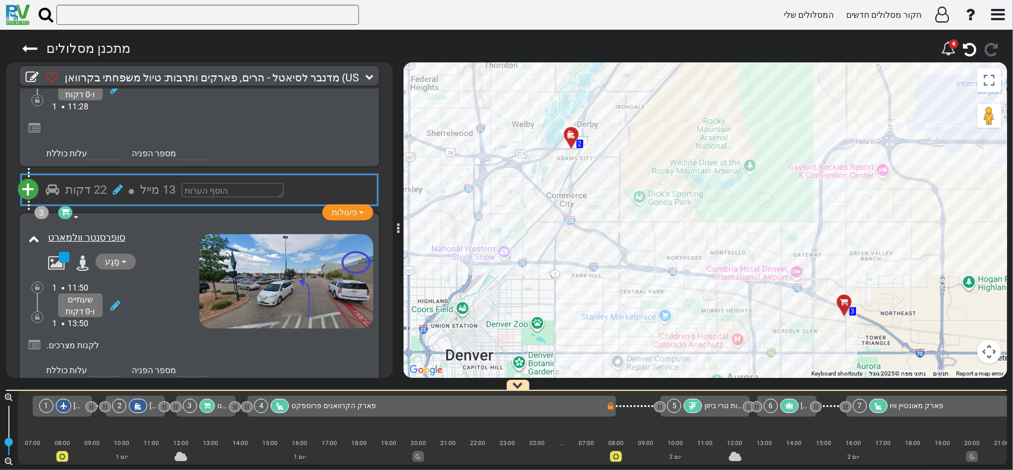
click at [53, 183] on icon at bounding box center [53, 189] width 14 height 12
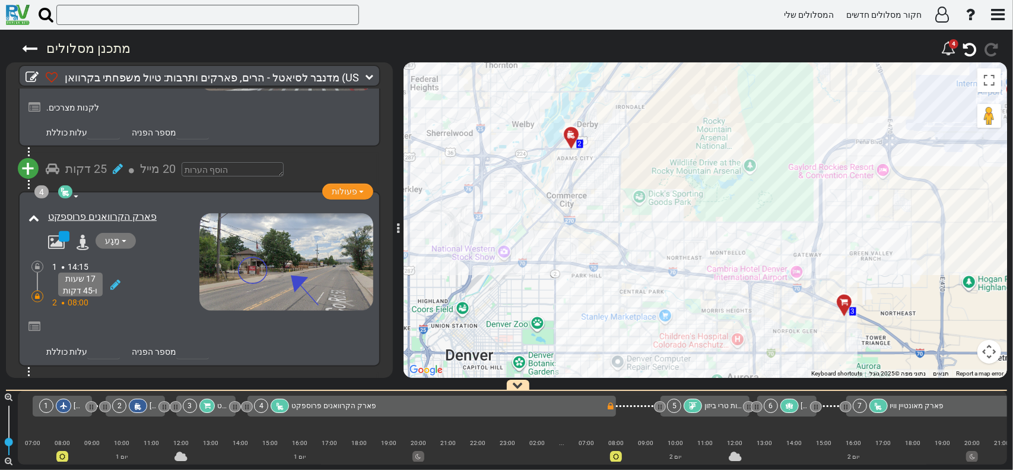
scroll to position [653, 0]
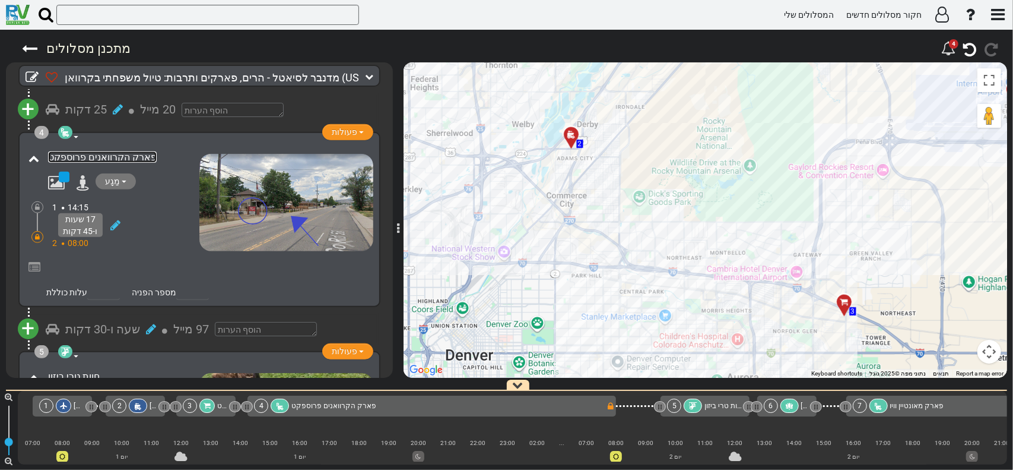
click at [105, 151] on font "פארק הקרוואנים פרוספקט" at bounding box center [102, 156] width 109 height 11
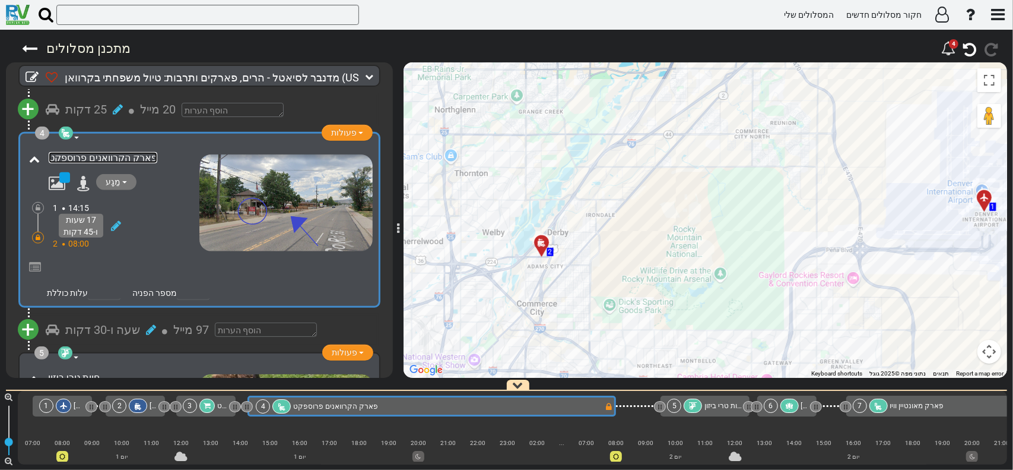
click at [97, 152] on font "פארק הקרוואנים פרוספקט" at bounding box center [103, 157] width 109 height 11
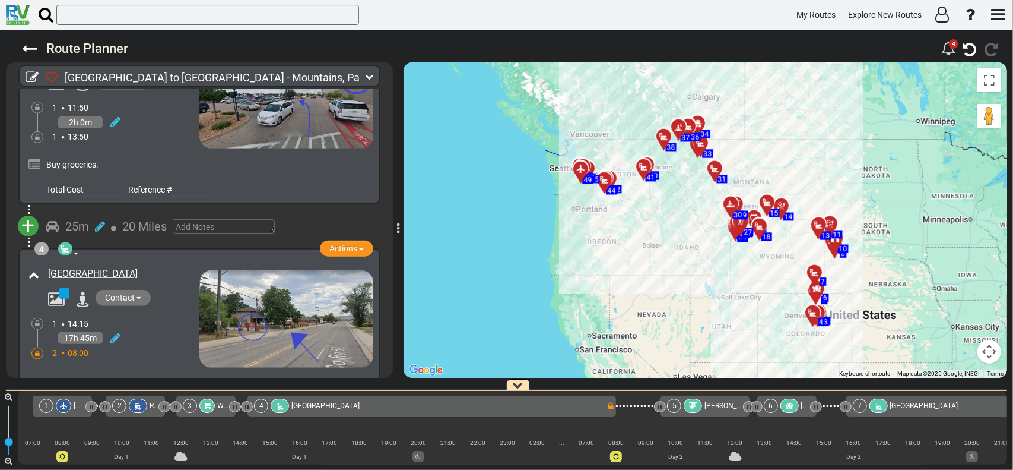
scroll to position [534, 0]
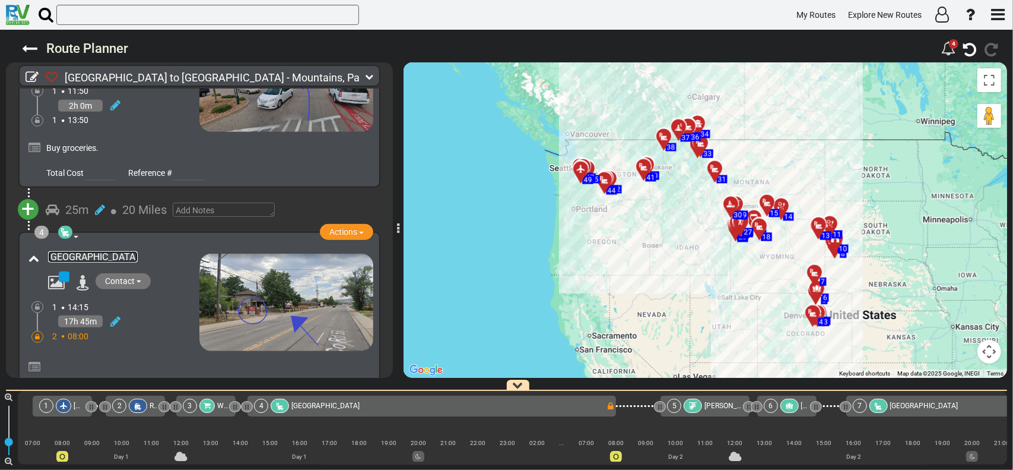
click at [90, 256] on link "[GEOGRAPHIC_DATA]" at bounding box center [93, 256] width 90 height 11
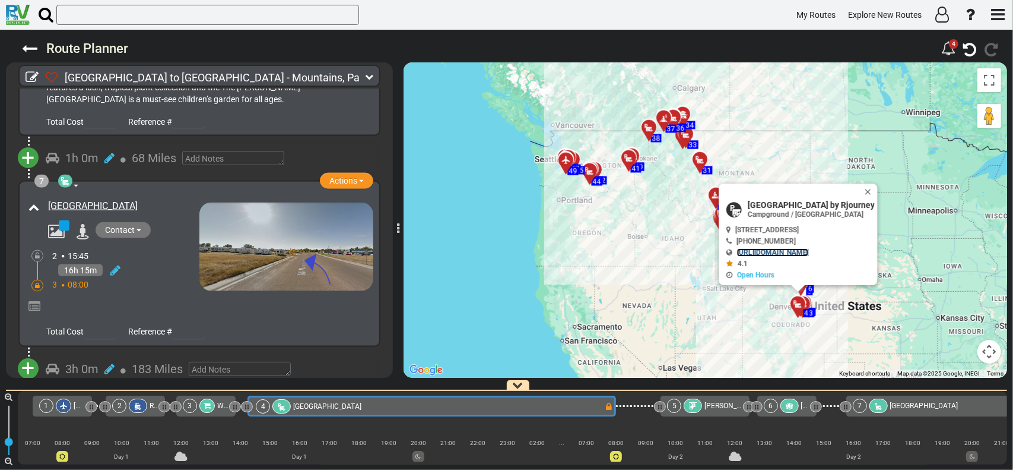
scroll to position [1306, 0]
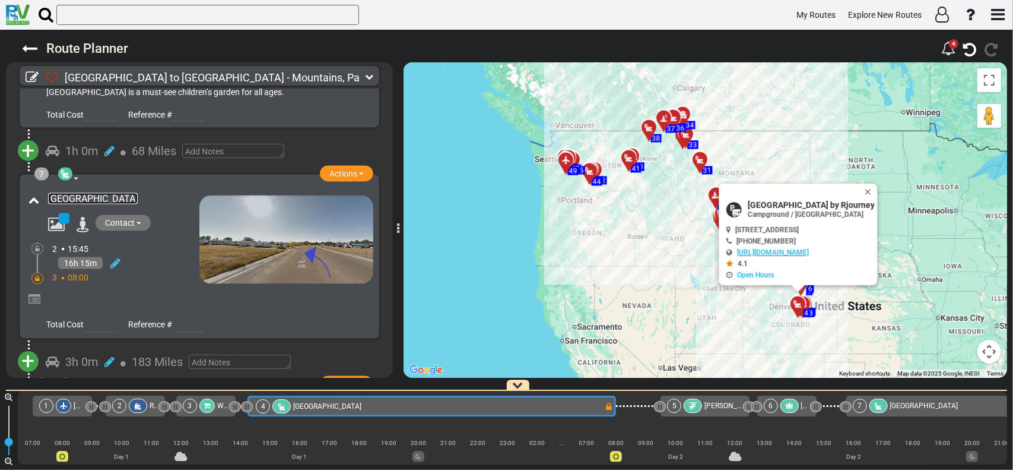
click at [94, 193] on link "[GEOGRAPHIC_DATA]" at bounding box center [93, 198] width 90 height 11
